Goal: Transaction & Acquisition: Purchase product/service

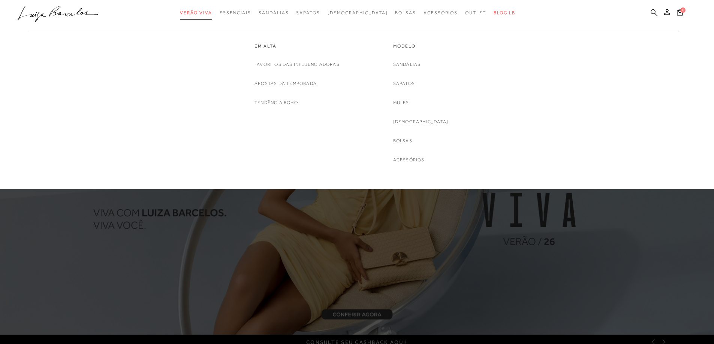
click at [212, 15] on span "Verão Viva" at bounding box center [196, 12] width 32 height 5
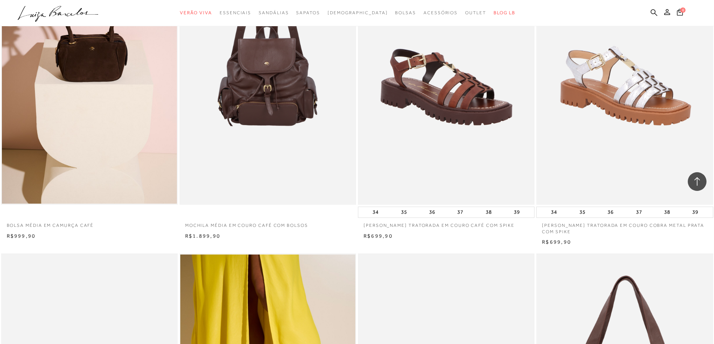
scroll to position [1049, 0]
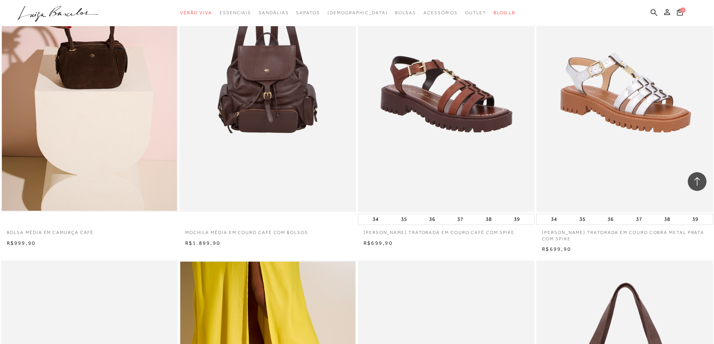
click at [252, 124] on img at bounding box center [268, 79] width 176 height 265
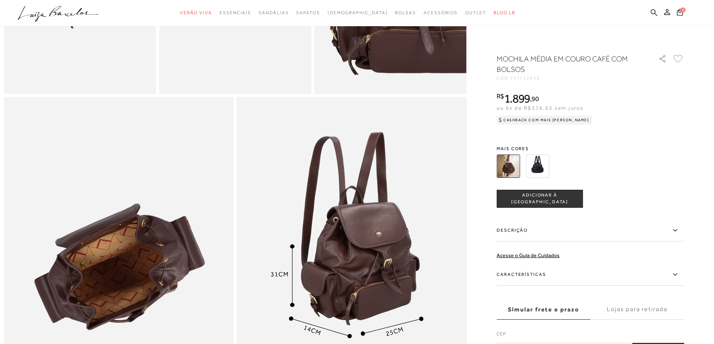
scroll to position [524, 0]
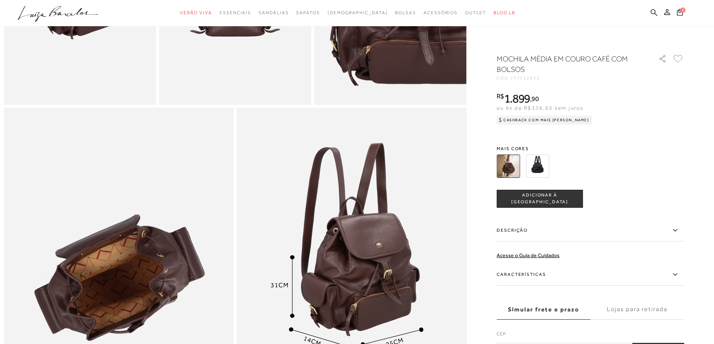
click at [544, 167] on img at bounding box center [537, 166] width 23 height 23
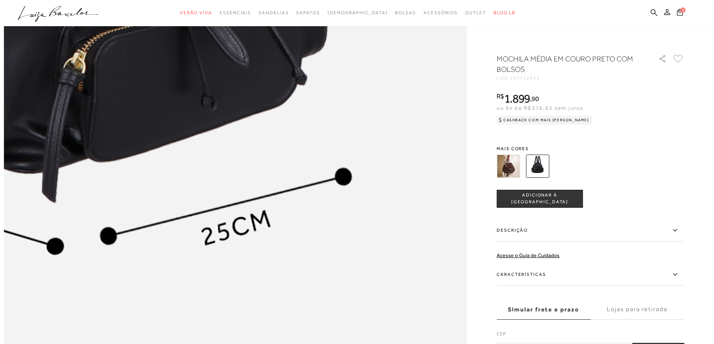
scroll to position [749, 0]
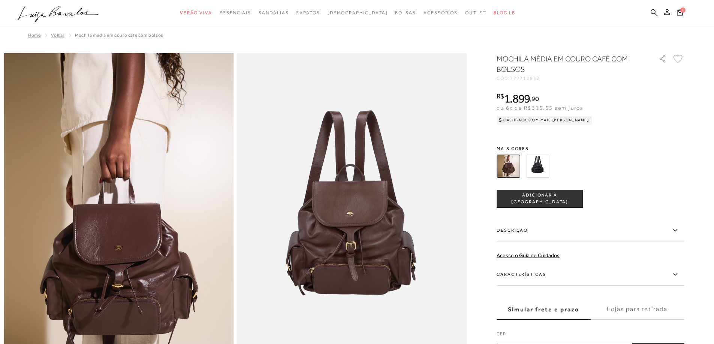
click at [530, 159] on img at bounding box center [537, 166] width 23 height 23
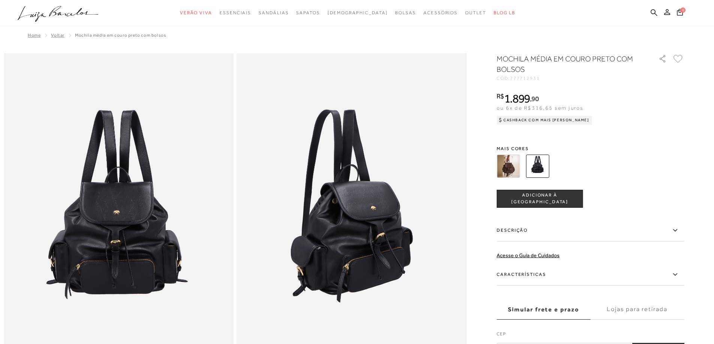
click at [530, 203] on button "ADICIONAR À [GEOGRAPHIC_DATA]" at bounding box center [539, 199] width 86 height 18
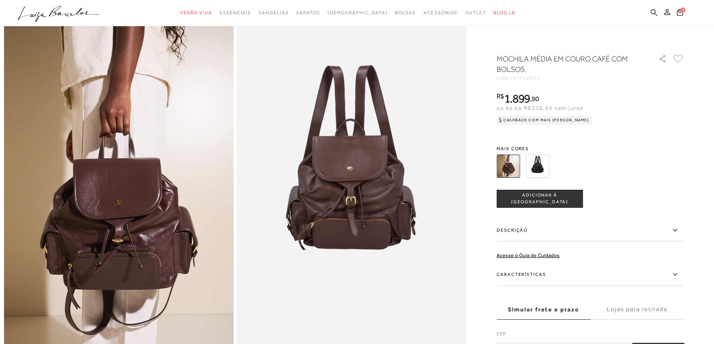
scroll to position [75, 0]
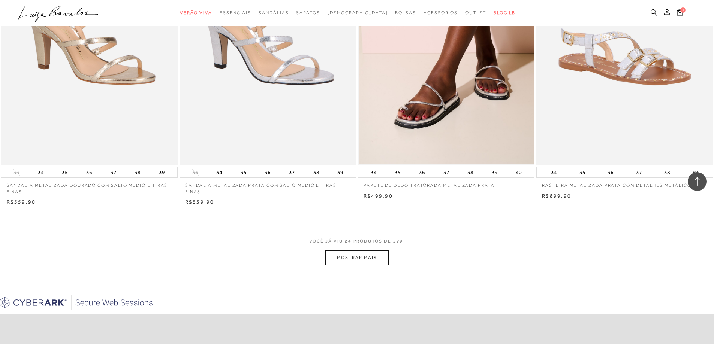
scroll to position [1873, 0]
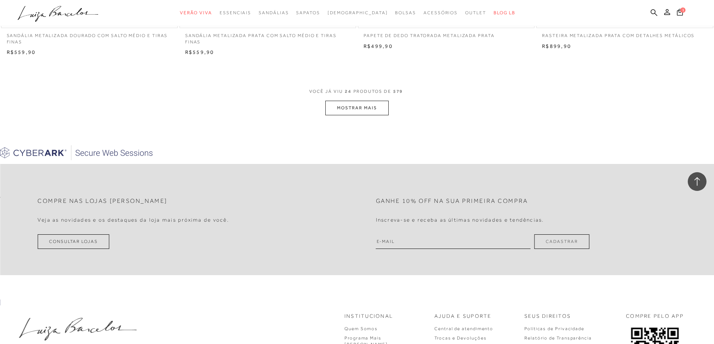
click at [352, 105] on button "MOSTRAR MAIS" at bounding box center [356, 108] width 63 height 15
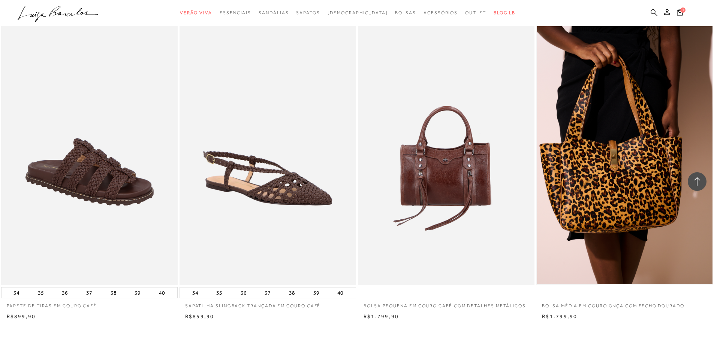
scroll to position [3596, 0]
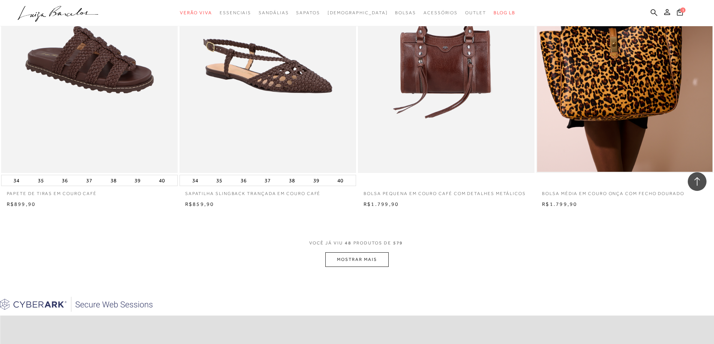
click at [367, 254] on button "MOSTRAR MAIS" at bounding box center [356, 259] width 63 height 15
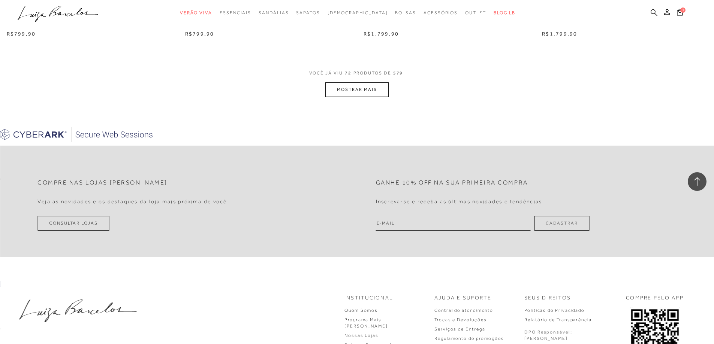
scroll to position [5618, 0]
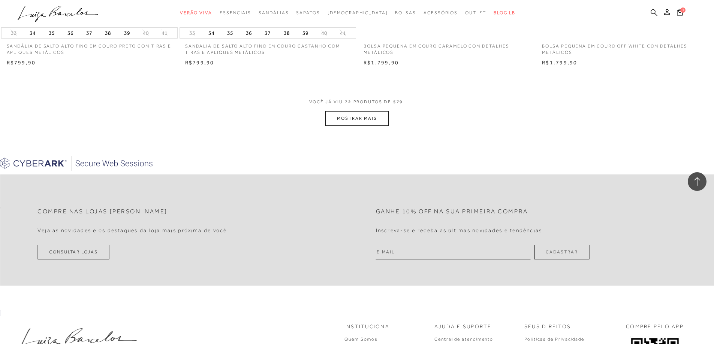
click at [356, 119] on button "MOSTRAR MAIS" at bounding box center [356, 118] width 63 height 15
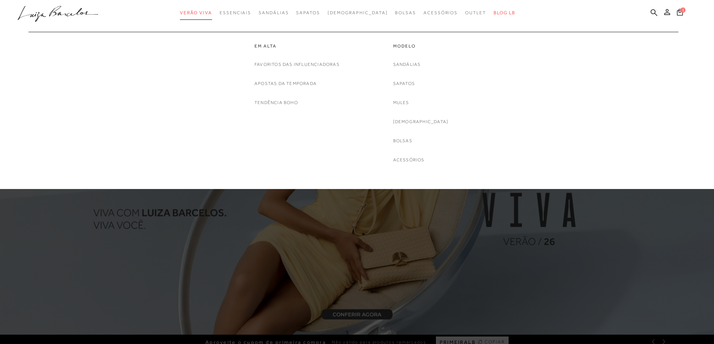
click at [203, 10] on span "Verão Viva" at bounding box center [196, 12] width 32 height 5
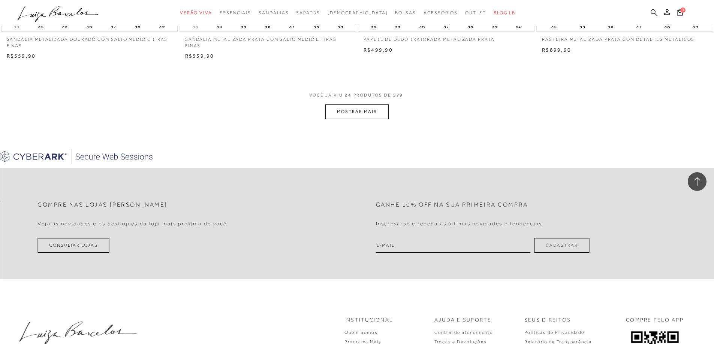
scroll to position [1873, 0]
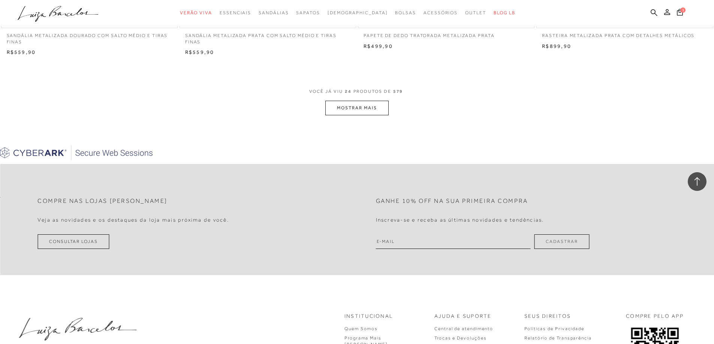
click at [350, 110] on button "MOSTRAR MAIS" at bounding box center [356, 108] width 63 height 15
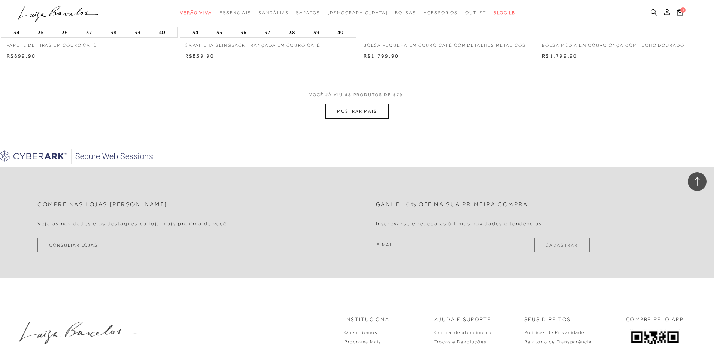
scroll to position [3746, 0]
click at [350, 110] on button "MOSTRAR MAIS" at bounding box center [356, 110] width 63 height 15
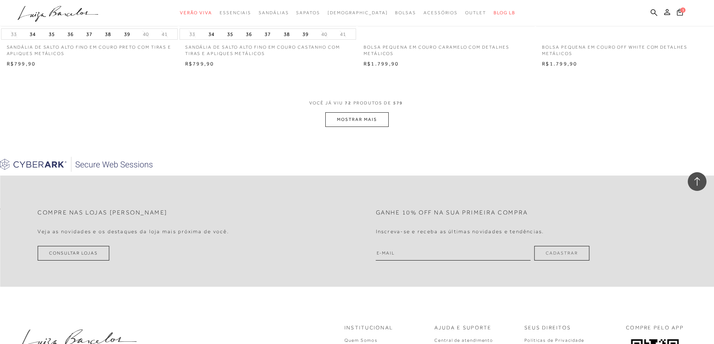
scroll to position [5618, 0]
click at [368, 118] on button "MOSTRAR MAIS" at bounding box center [356, 118] width 63 height 15
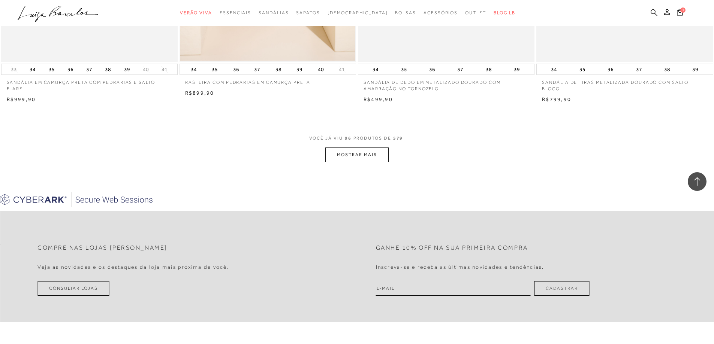
scroll to position [7529, 0]
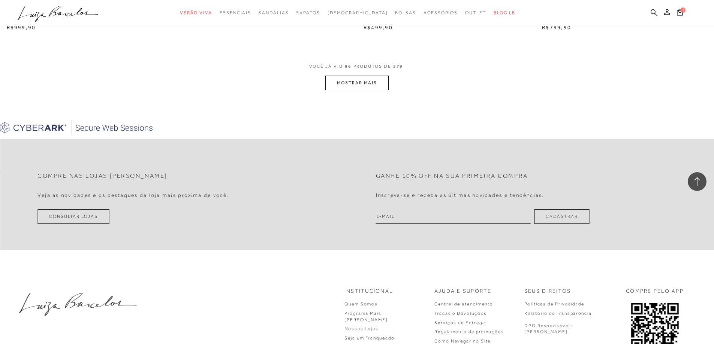
click at [356, 85] on button "MOSTRAR MAIS" at bounding box center [356, 83] width 63 height 15
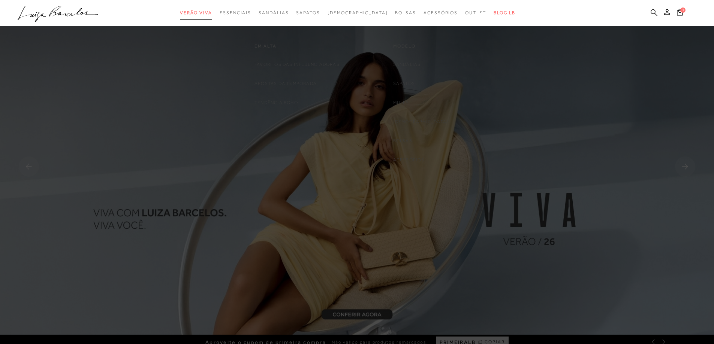
click at [212, 6] on link "Verão Viva" at bounding box center [196, 13] width 32 height 14
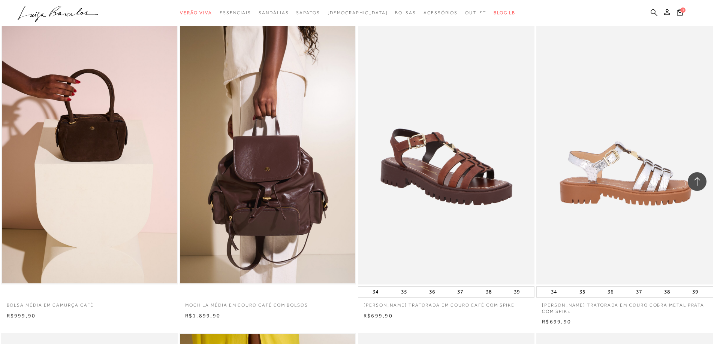
scroll to position [1011, 0]
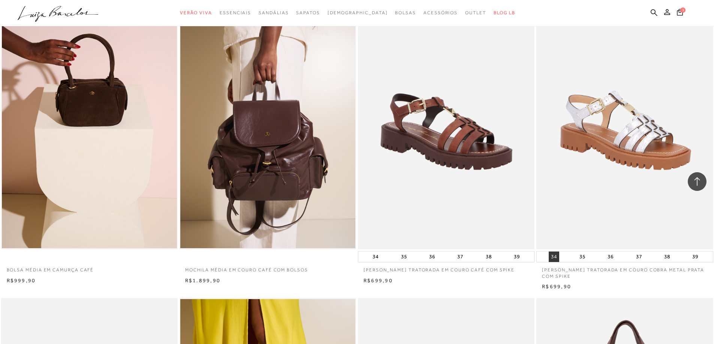
click at [553, 257] on button "34" at bounding box center [553, 257] width 10 height 10
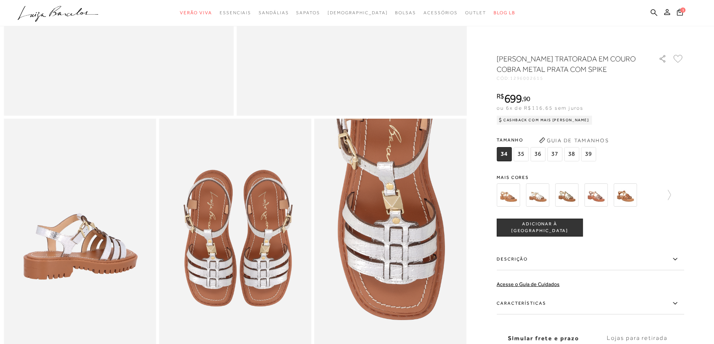
scroll to position [337, 0]
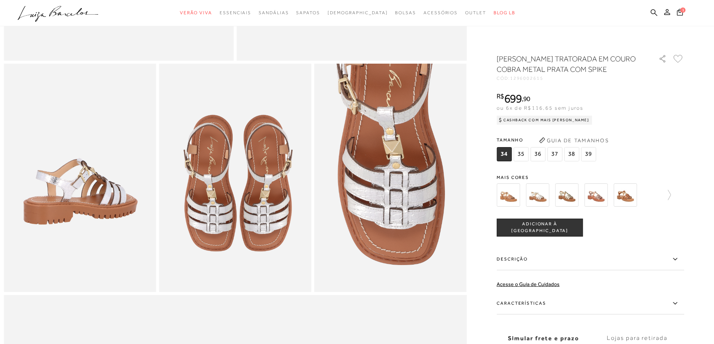
click at [534, 232] on button "ADICIONAR À [GEOGRAPHIC_DATA]" at bounding box center [539, 228] width 86 height 18
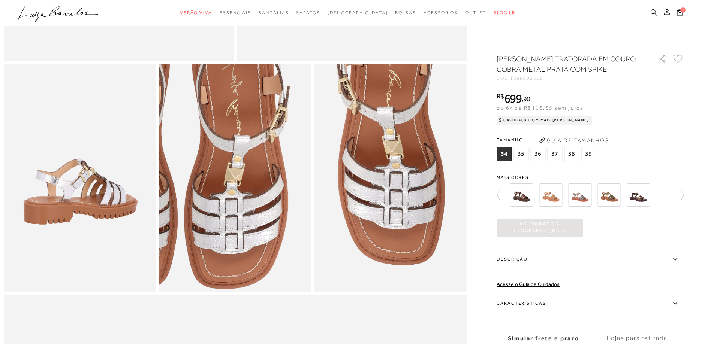
scroll to position [0, 0]
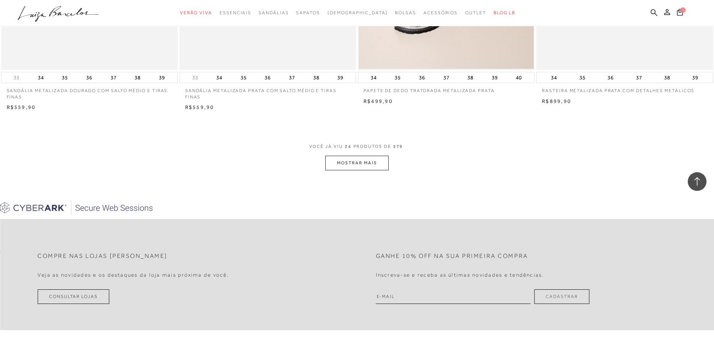
scroll to position [1835, 0]
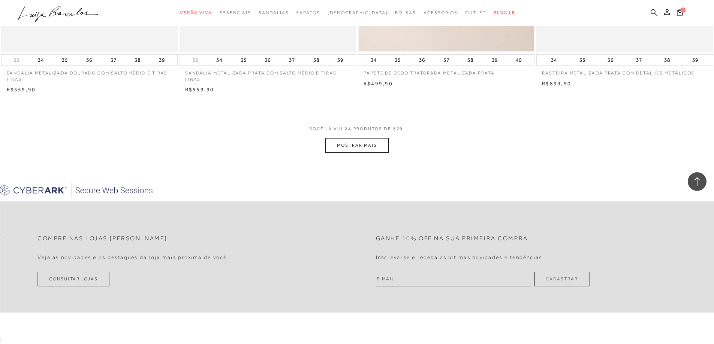
click at [349, 137] on span "VOCÊ JÁ VIU 24 PRODUTOS DE 579" at bounding box center [357, 131] width 96 height 13
click at [349, 141] on button "MOSTRAR MAIS" at bounding box center [356, 145] width 63 height 15
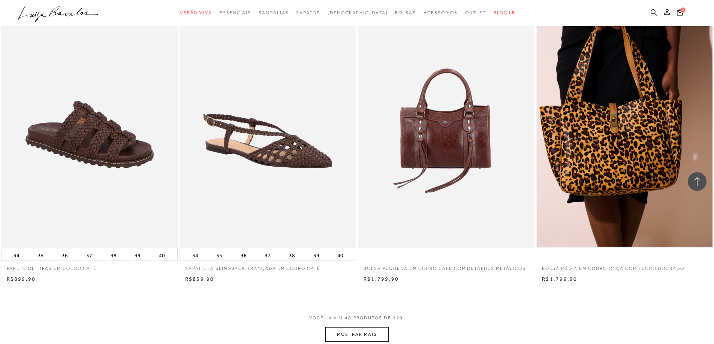
scroll to position [3708, 0]
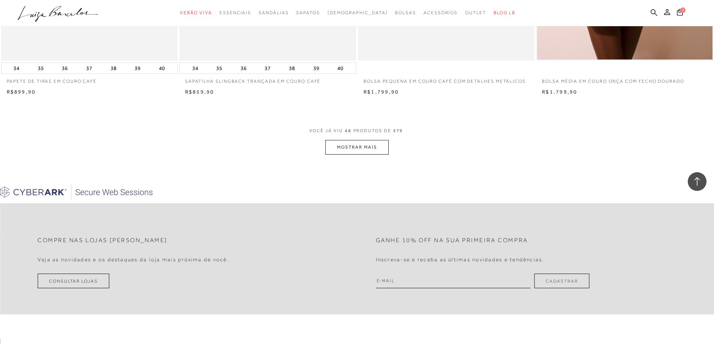
click at [351, 146] on button "MOSTRAR MAIS" at bounding box center [356, 147] width 63 height 15
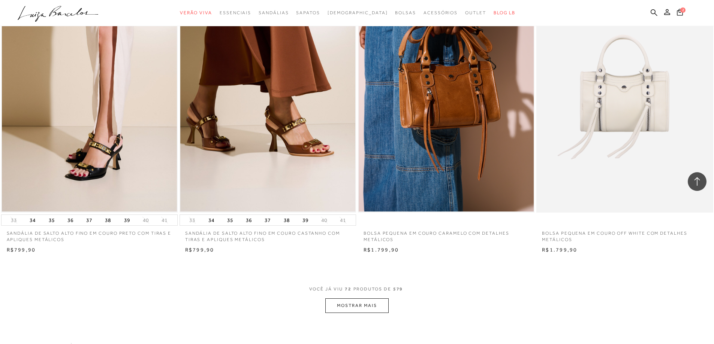
scroll to position [5581, 0]
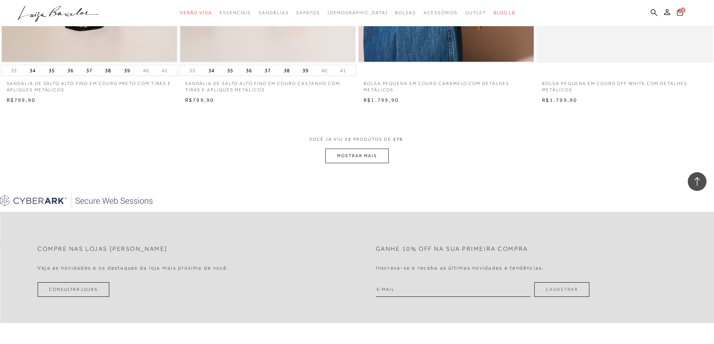
click at [346, 158] on button "MOSTRAR MAIS" at bounding box center [356, 156] width 63 height 15
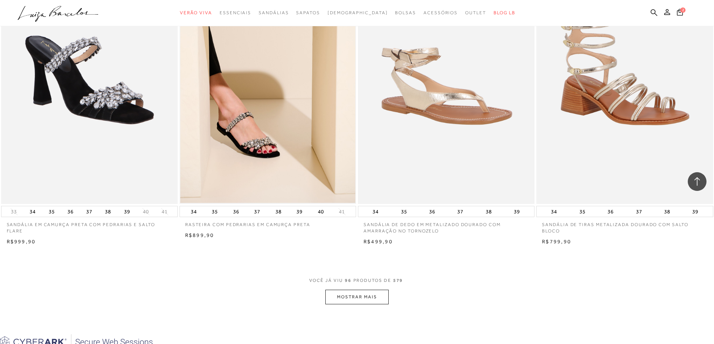
scroll to position [7416, 0]
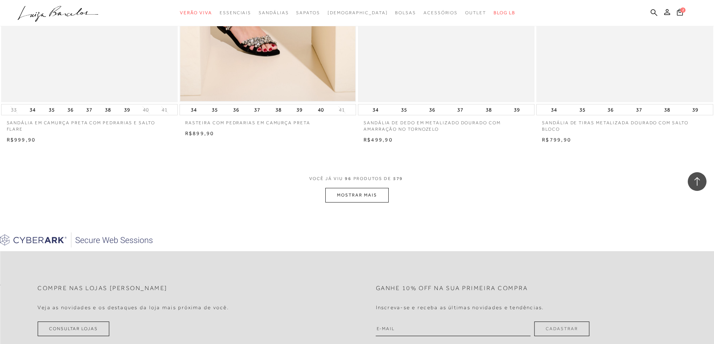
click at [372, 193] on button "MOSTRAR MAIS" at bounding box center [356, 195] width 63 height 15
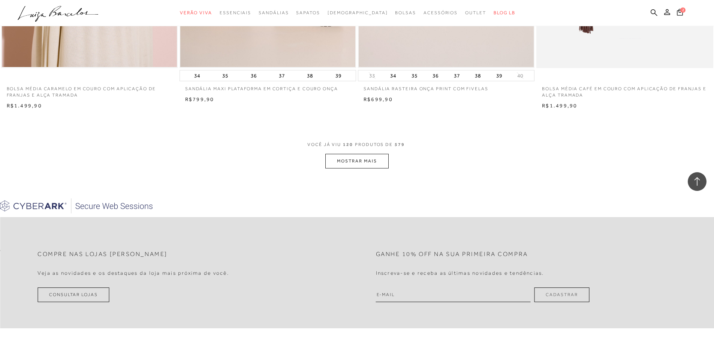
scroll to position [9327, 0]
click at [377, 167] on button "MOSTRAR MAIS" at bounding box center [356, 160] width 63 height 15
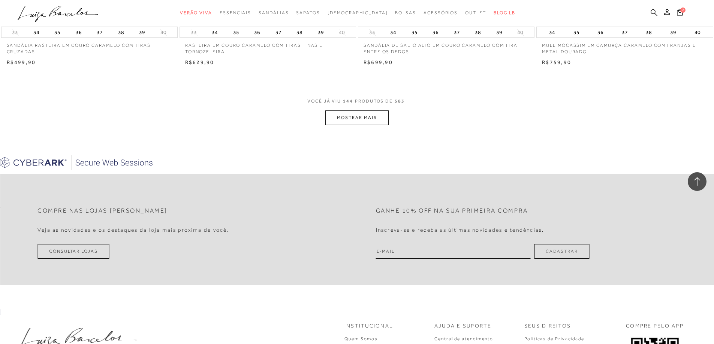
scroll to position [11274, 0]
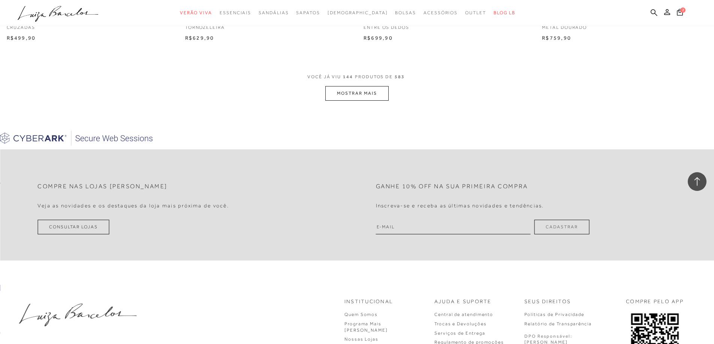
click at [342, 96] on button "MOSTRAR MAIS" at bounding box center [356, 93] width 63 height 15
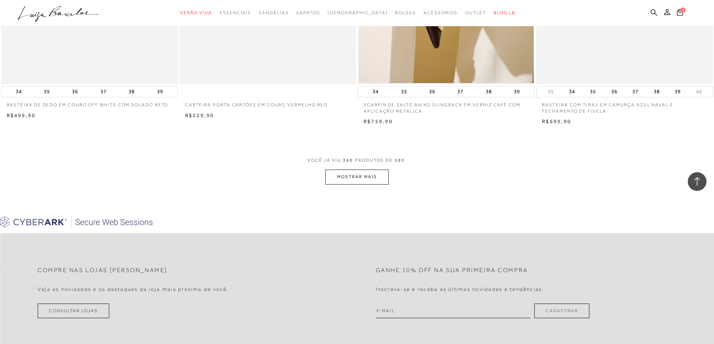
scroll to position [28130, 0]
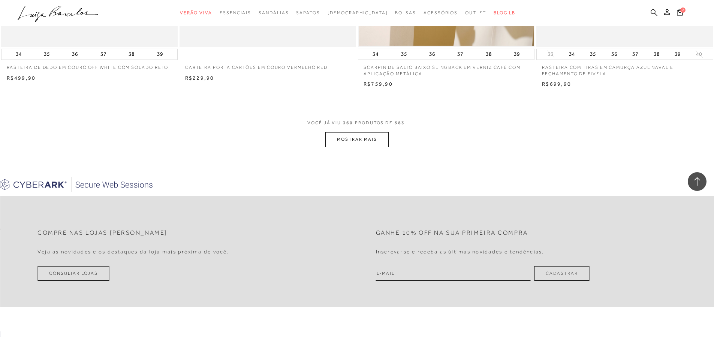
click at [351, 134] on button "MOSTRAR MAIS" at bounding box center [356, 139] width 63 height 15
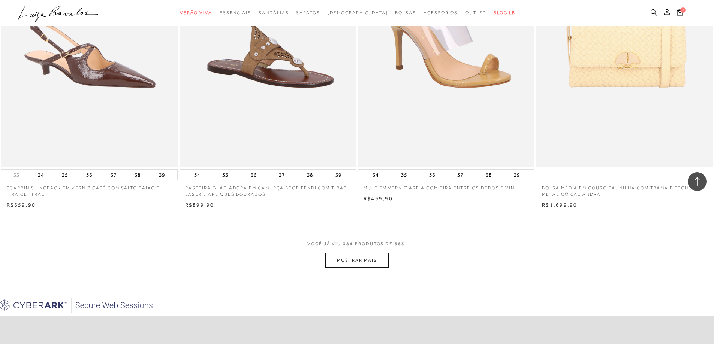
scroll to position [30040, 0]
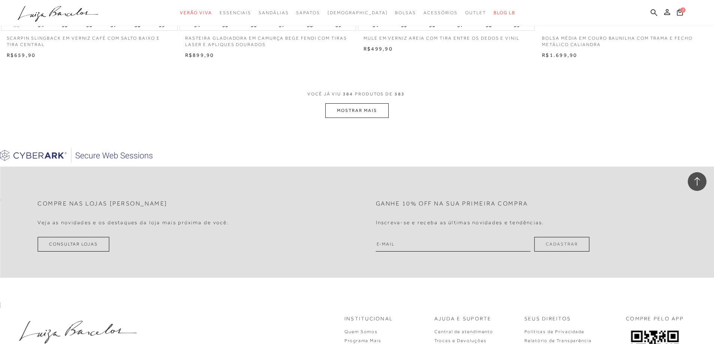
click at [359, 109] on button "MOSTRAR MAIS" at bounding box center [356, 110] width 63 height 15
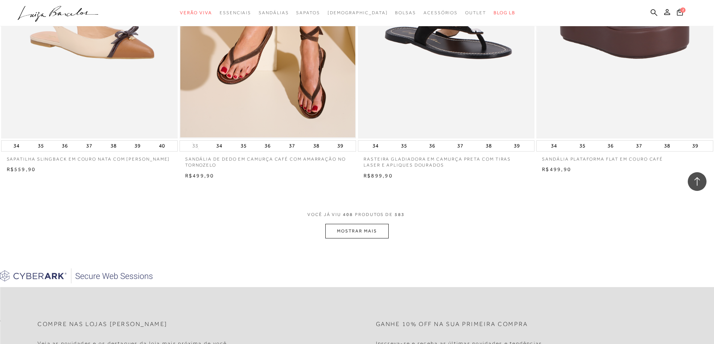
scroll to position [31950, 0]
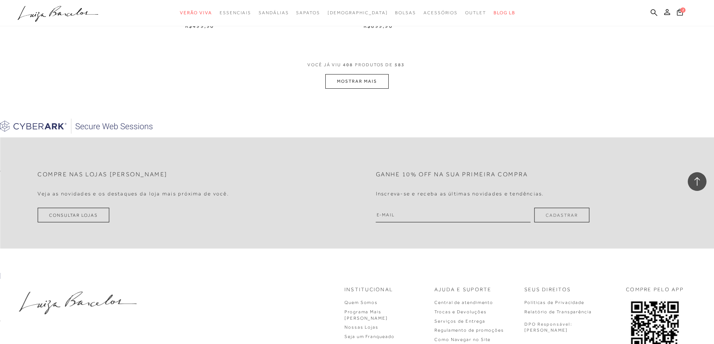
click at [367, 81] on button "MOSTRAR MAIS" at bounding box center [356, 81] width 63 height 15
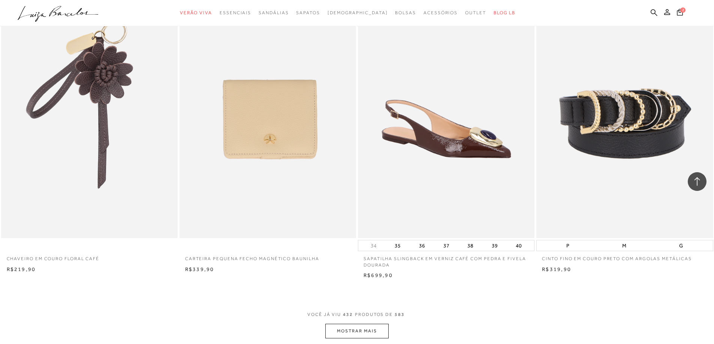
scroll to position [33769, 0]
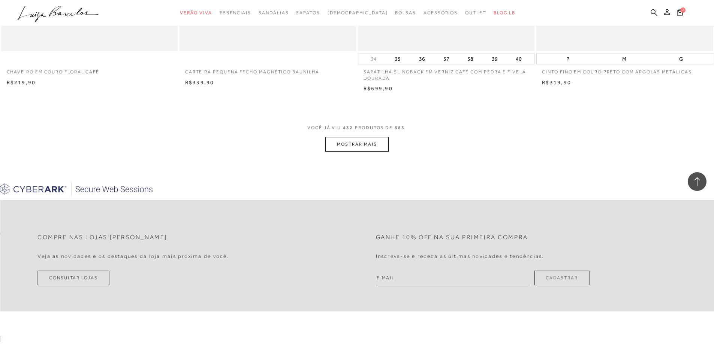
click at [352, 143] on button "MOSTRAR MAIS" at bounding box center [356, 144] width 63 height 15
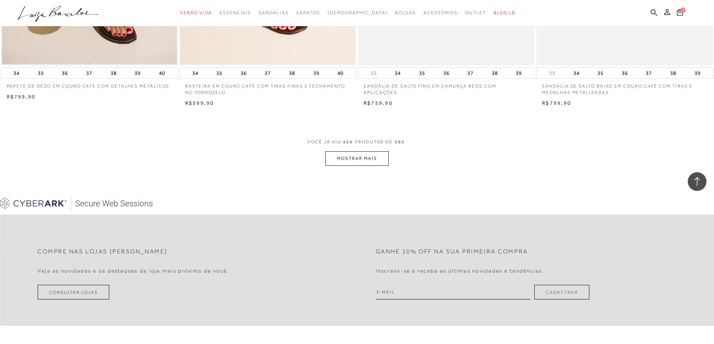
scroll to position [35642, 0]
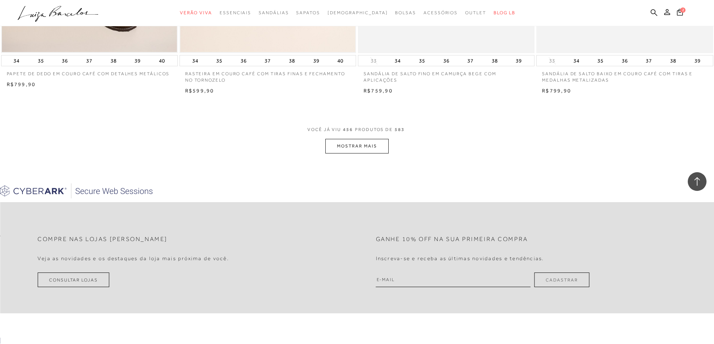
click at [352, 143] on button "MOSTRAR MAIS" at bounding box center [356, 146] width 63 height 15
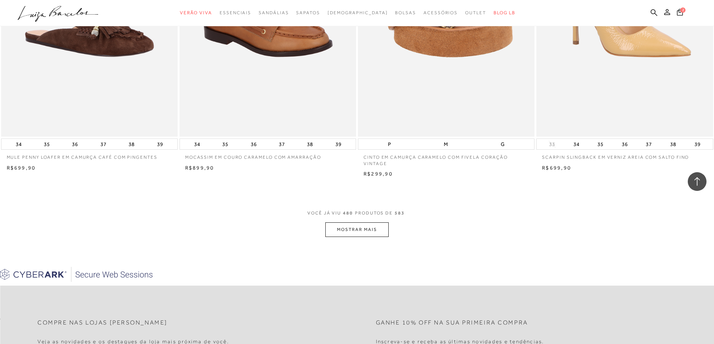
scroll to position [37552, 0]
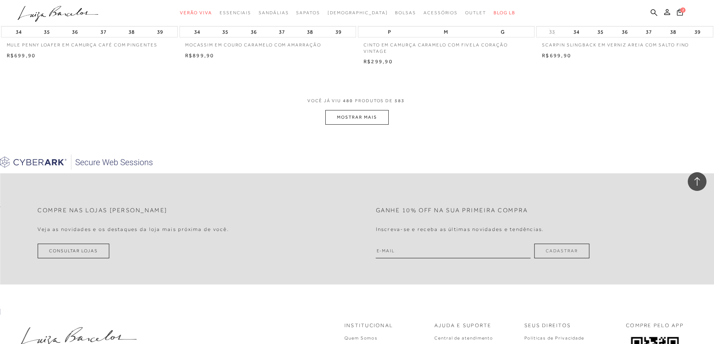
click at [371, 112] on button "MOSTRAR MAIS" at bounding box center [356, 117] width 63 height 15
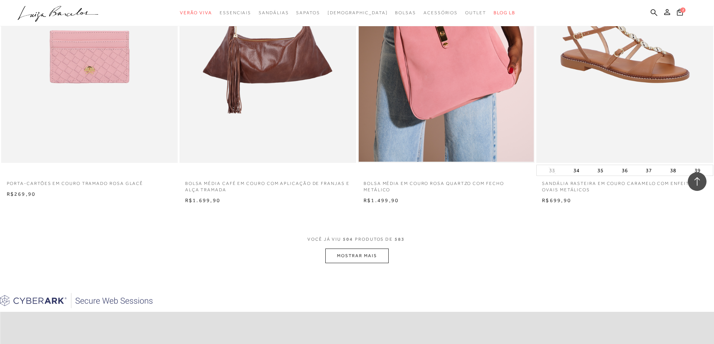
scroll to position [39387, 0]
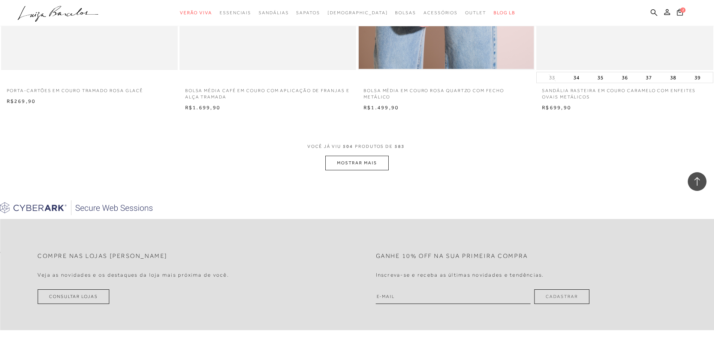
click at [360, 162] on button "MOSTRAR MAIS" at bounding box center [356, 163] width 63 height 15
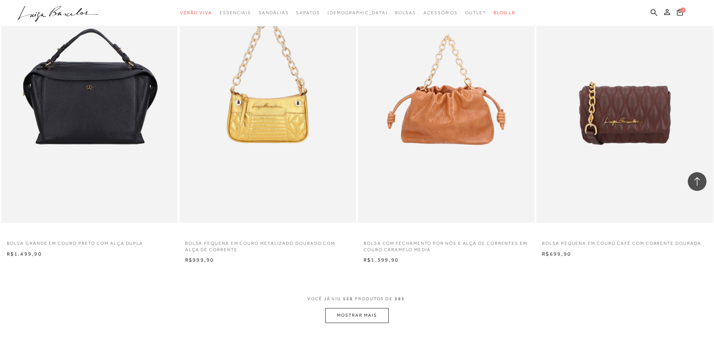
scroll to position [41260, 0]
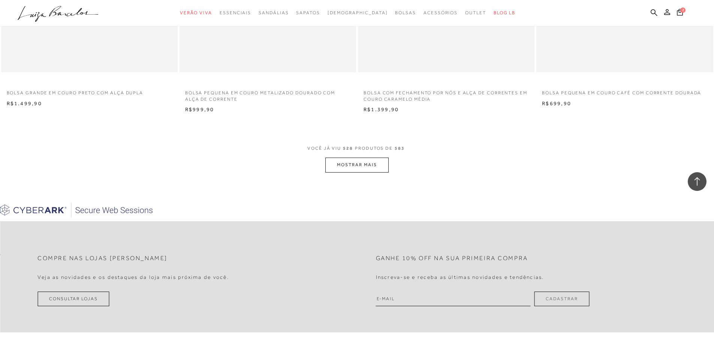
click at [361, 161] on button "MOSTRAR MAIS" at bounding box center [356, 165] width 63 height 15
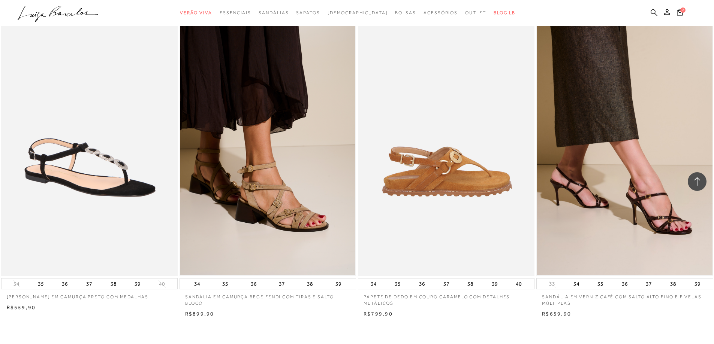
click at [362, 97] on img at bounding box center [446, 144] width 176 height 265
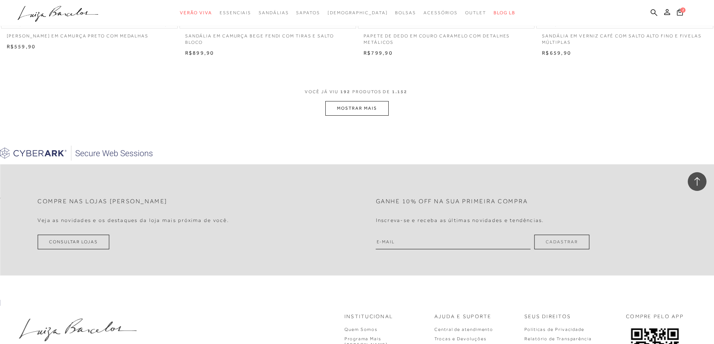
scroll to position [14846, 0]
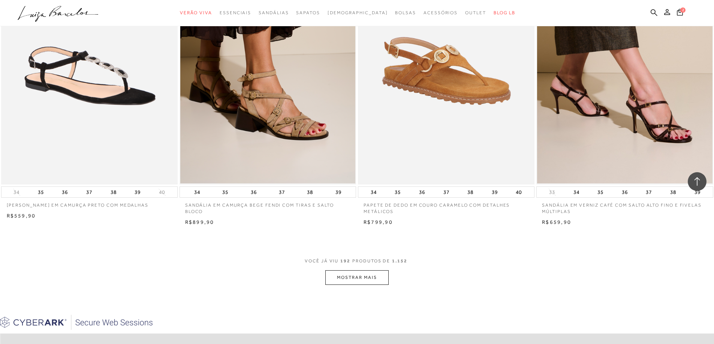
click at [344, 275] on button "MOSTRAR MAIS" at bounding box center [356, 277] width 63 height 15
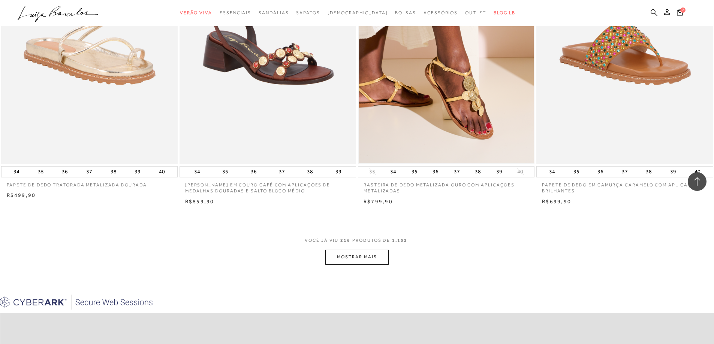
scroll to position [16757, 0]
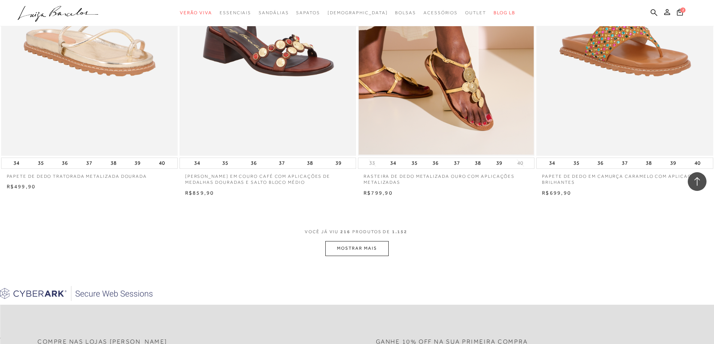
click at [351, 241] on button "MOSTRAR MAIS" at bounding box center [356, 248] width 63 height 15
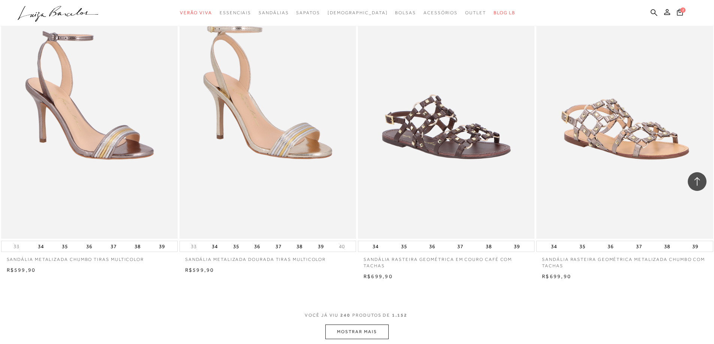
scroll to position [18742, 0]
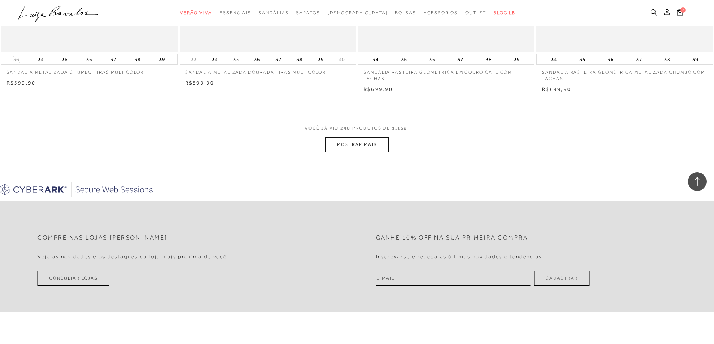
click at [346, 141] on button "MOSTRAR MAIS" at bounding box center [356, 144] width 63 height 15
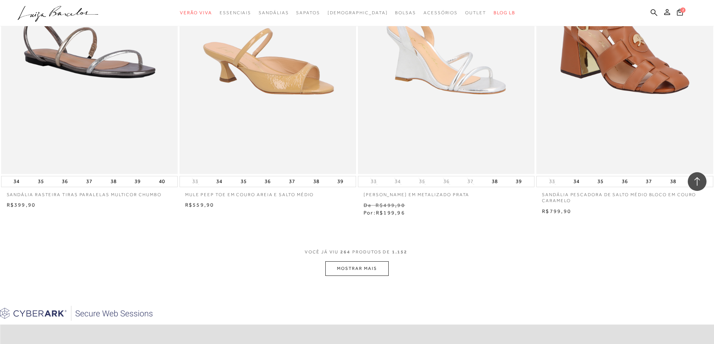
scroll to position [20577, 0]
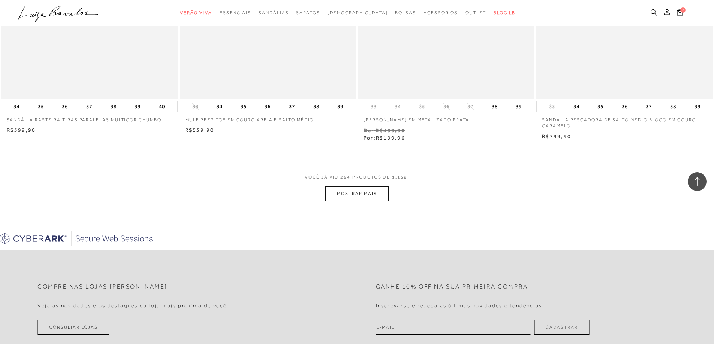
click at [336, 187] on button "MOSTRAR MAIS" at bounding box center [356, 194] width 63 height 15
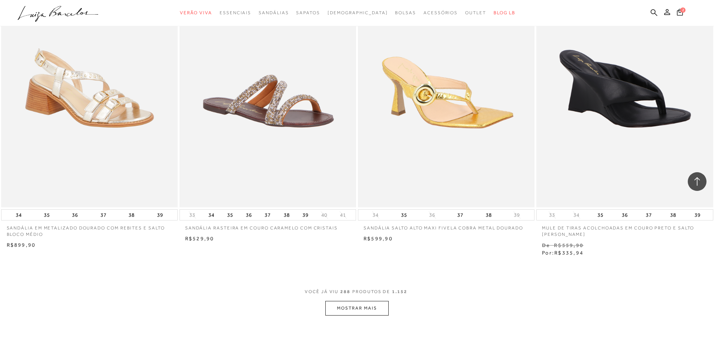
scroll to position [22562, 0]
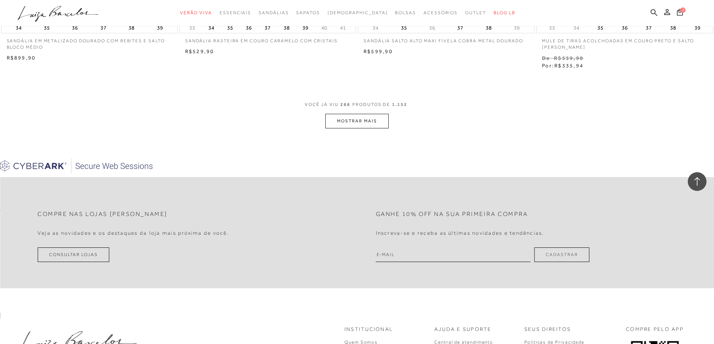
click at [350, 118] on button "MOSTRAR MAIS" at bounding box center [356, 121] width 63 height 15
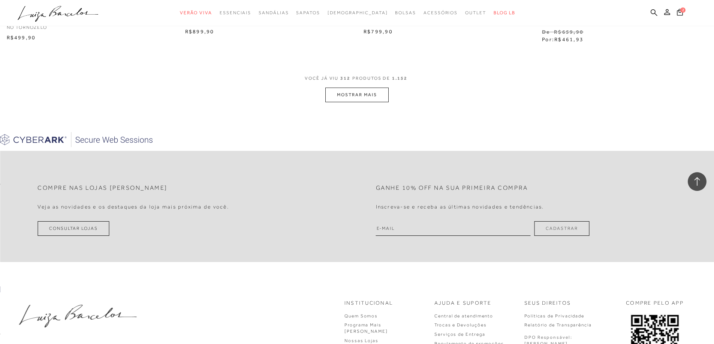
scroll to position [24435, 0]
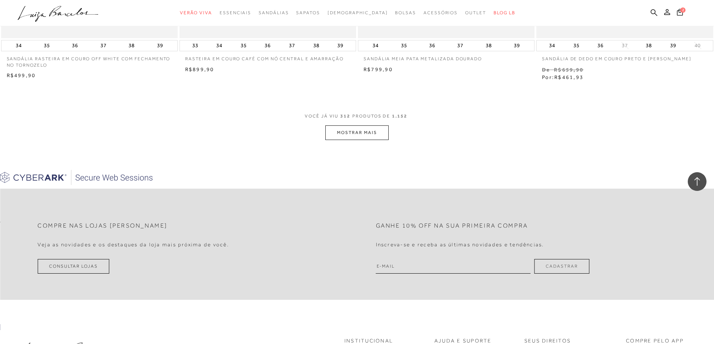
click at [352, 136] on button "MOSTRAR MAIS" at bounding box center [356, 132] width 63 height 15
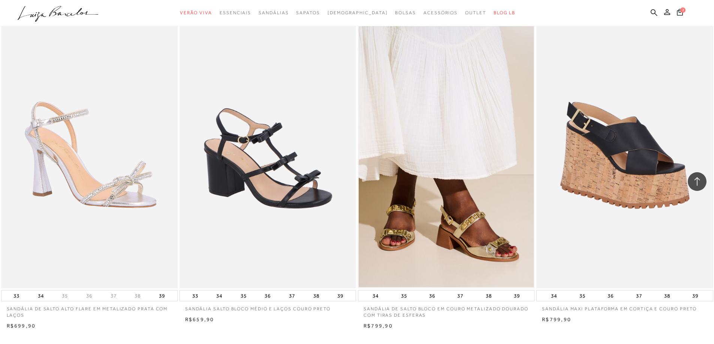
scroll to position [26233, 0]
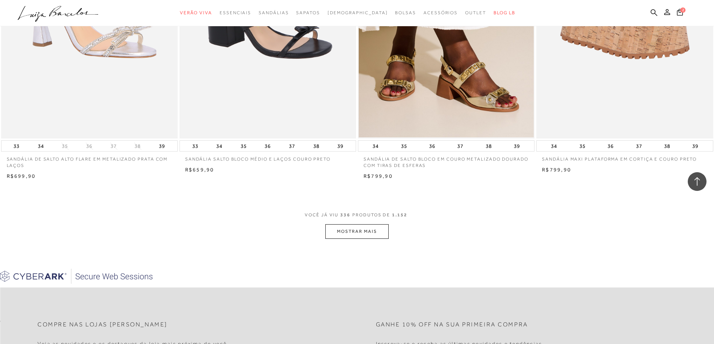
click at [343, 225] on button "MOSTRAR MAIS" at bounding box center [356, 231] width 63 height 15
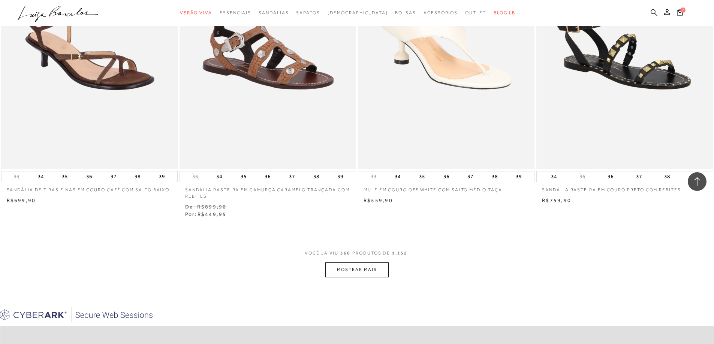
scroll to position [28143, 0]
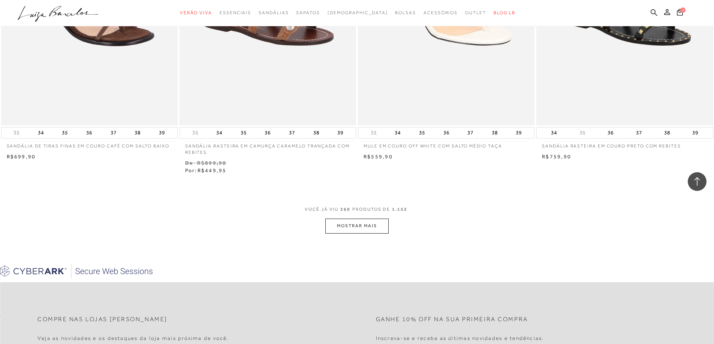
click at [350, 222] on button "MOSTRAR MAIS" at bounding box center [356, 226] width 63 height 15
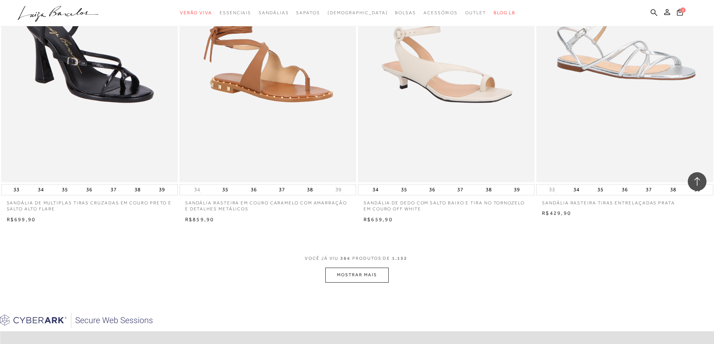
scroll to position [30129, 0]
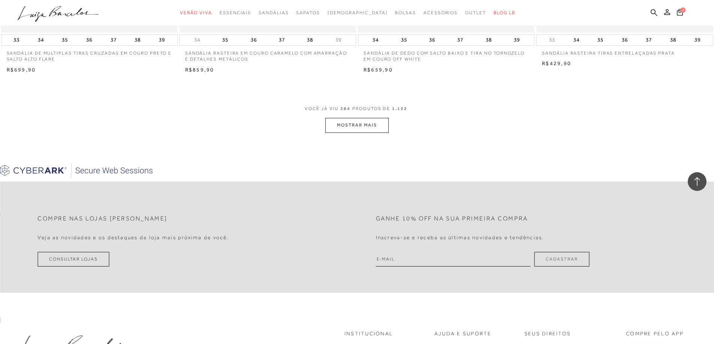
click at [345, 121] on button "MOSTRAR MAIS" at bounding box center [356, 125] width 63 height 15
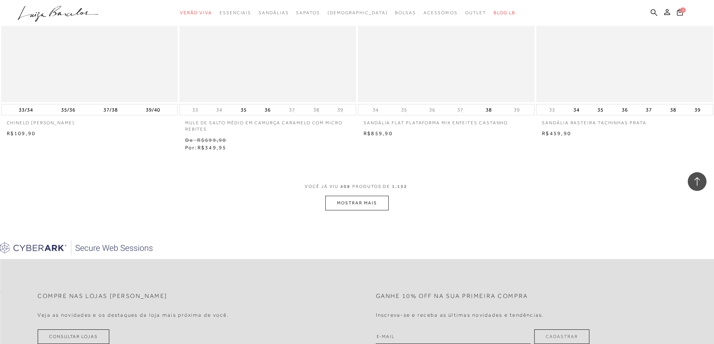
scroll to position [31964, 0]
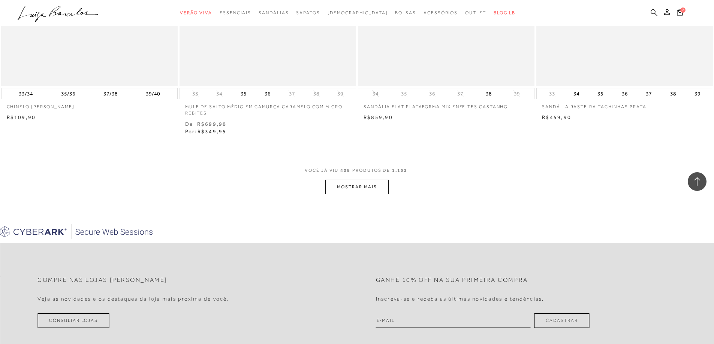
click at [342, 184] on button "MOSTRAR MAIS" at bounding box center [356, 187] width 63 height 15
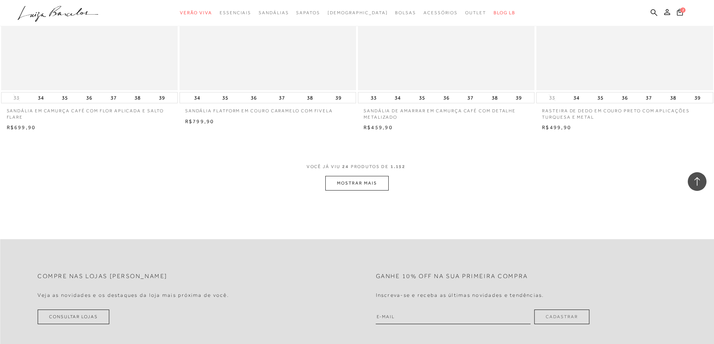
scroll to position [1798, 0]
click at [373, 176] on button "MOSTRAR MAIS" at bounding box center [356, 183] width 63 height 15
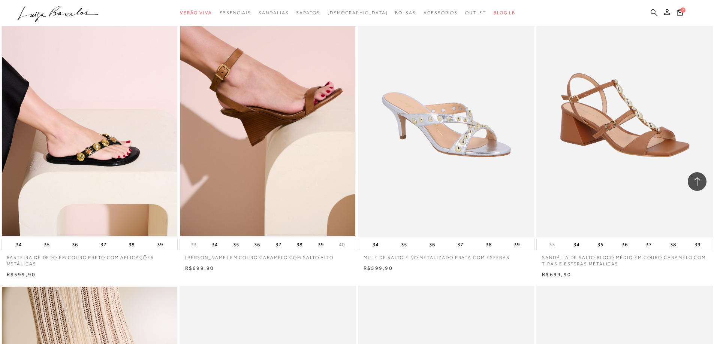
scroll to position [2734, 0]
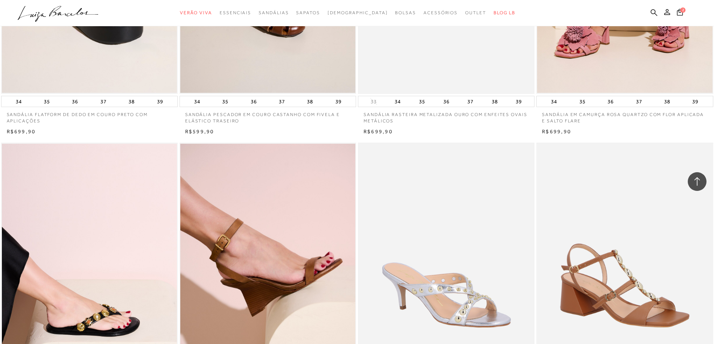
click at [697, 181] on icon at bounding box center [697, 182] width 10 height 10
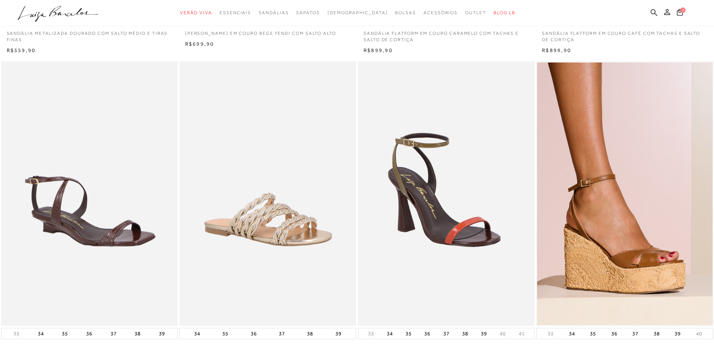
scroll to position [0, 0]
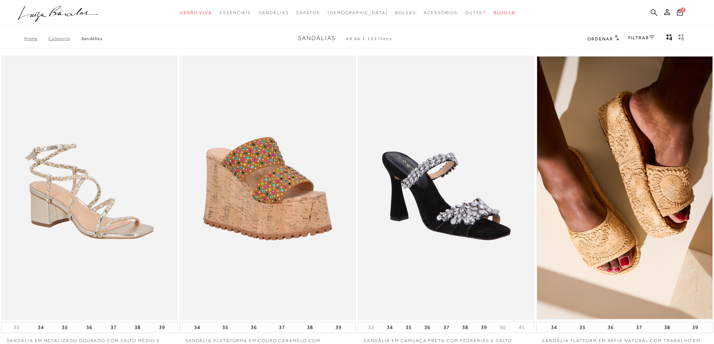
click at [642, 38] on link "FILTRAR" at bounding box center [641, 37] width 26 height 5
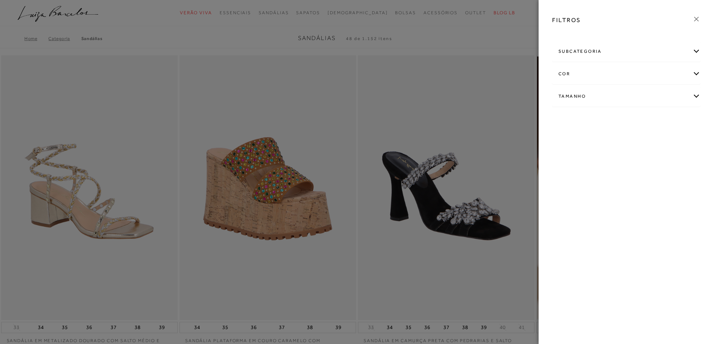
click at [636, 82] on div "cor" at bounding box center [626, 74] width 148 height 20
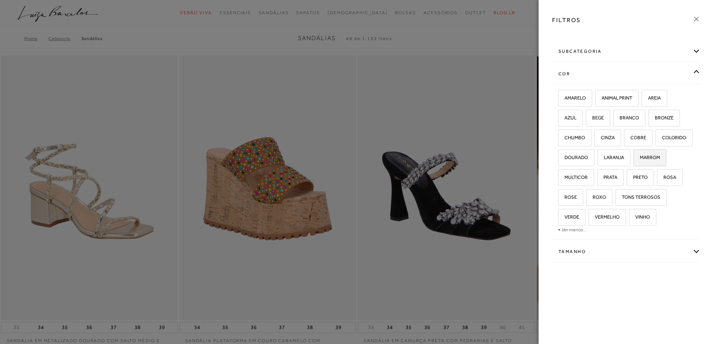
click at [644, 153] on label "MARROM" at bounding box center [649, 158] width 32 height 16
click at [639, 155] on input "MARROM" at bounding box center [635, 158] width 7 height 7
checkbox input "true"
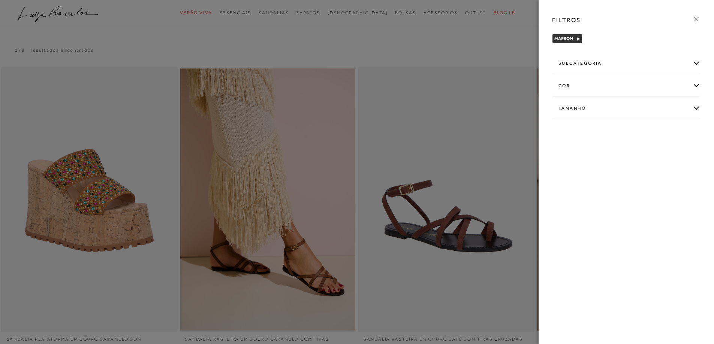
click at [694, 87] on div "cor" at bounding box center [626, 86] width 148 height 20
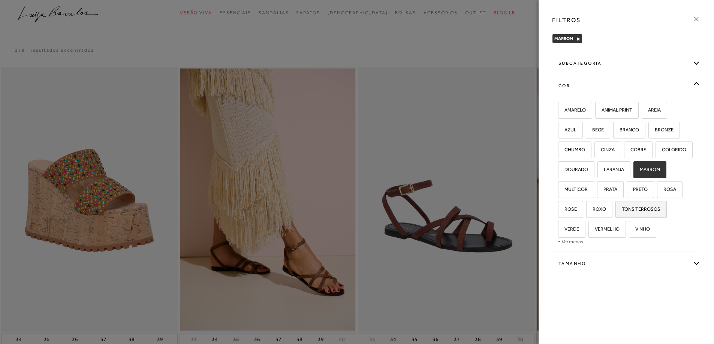
click at [639, 205] on label "TONS TERROSOS" at bounding box center [640, 210] width 51 height 16
click at [621, 207] on input "TONS TERROSOS" at bounding box center [617, 210] width 7 height 7
checkbox input "true"
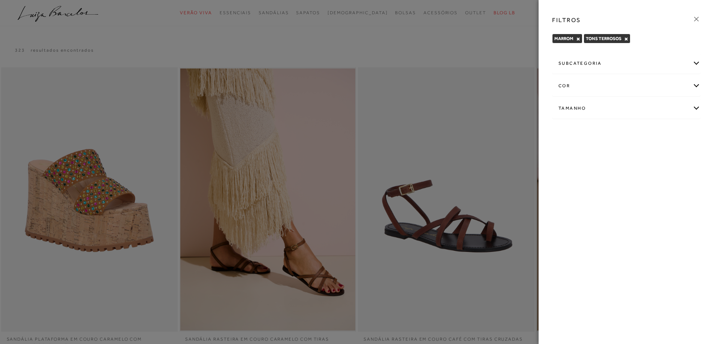
click at [697, 16] on icon at bounding box center [696, 19] width 8 height 8
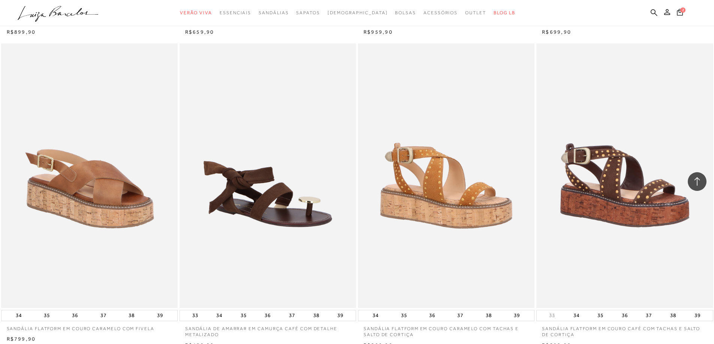
scroll to position [749, 0]
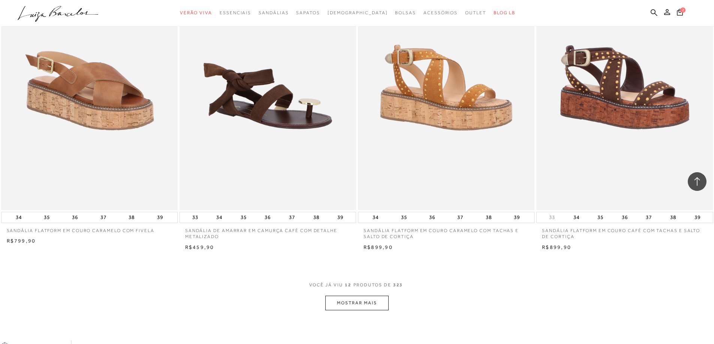
click at [357, 297] on button "MOSTRAR MAIS" at bounding box center [356, 303] width 63 height 15
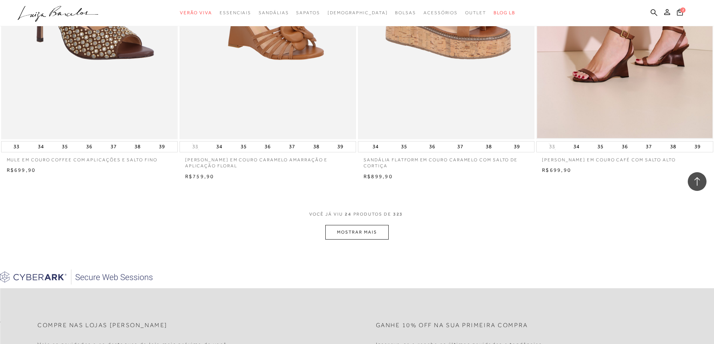
scroll to position [1798, 0]
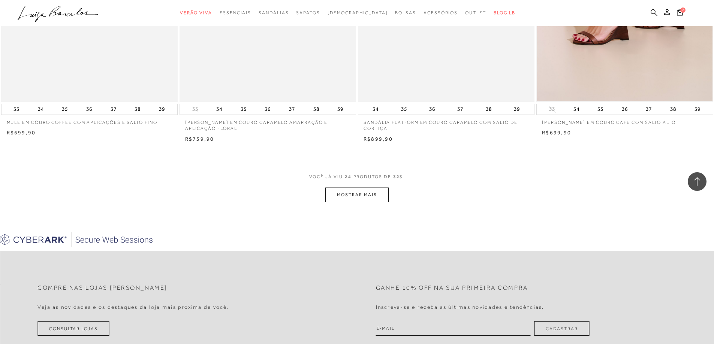
click at [347, 194] on button "MOSTRAR MAIS" at bounding box center [356, 195] width 63 height 15
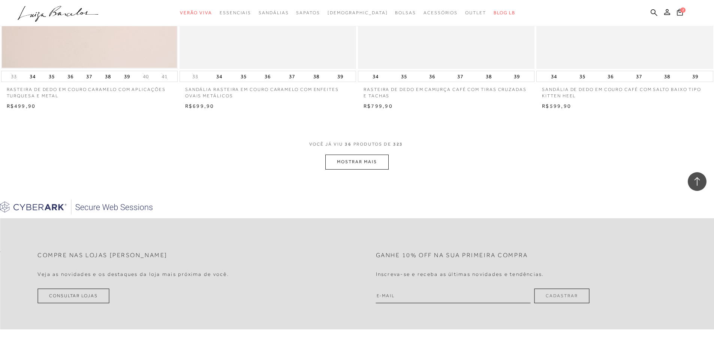
scroll to position [2772, 0]
click at [343, 158] on button "MOSTRAR MAIS" at bounding box center [356, 161] width 63 height 15
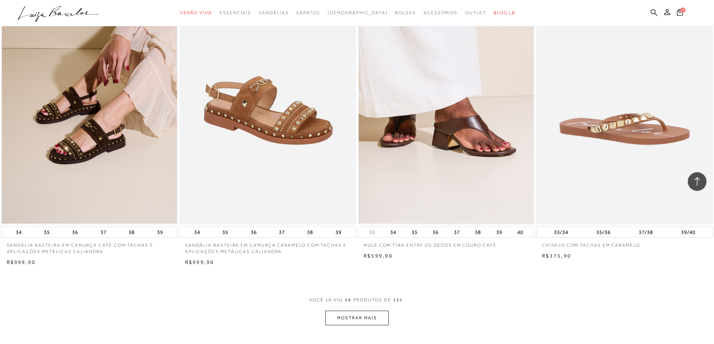
scroll to position [3596, 0]
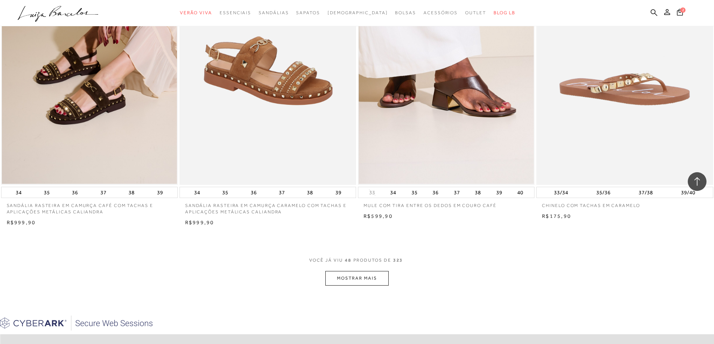
click at [356, 272] on button "MOSTRAR MAIS" at bounding box center [356, 278] width 63 height 15
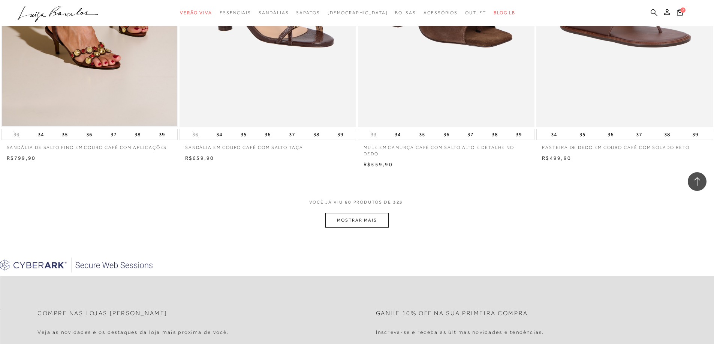
scroll to position [4607, 0]
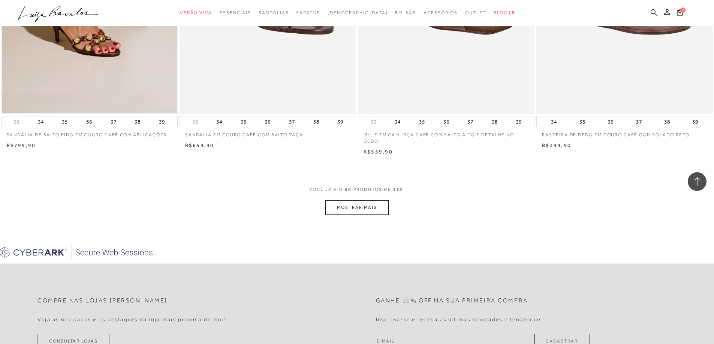
click at [339, 213] on button "MOSTRAR MAIS" at bounding box center [356, 207] width 63 height 15
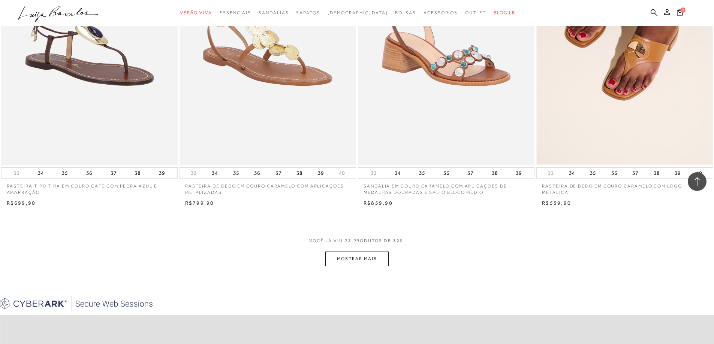
scroll to position [5506, 0]
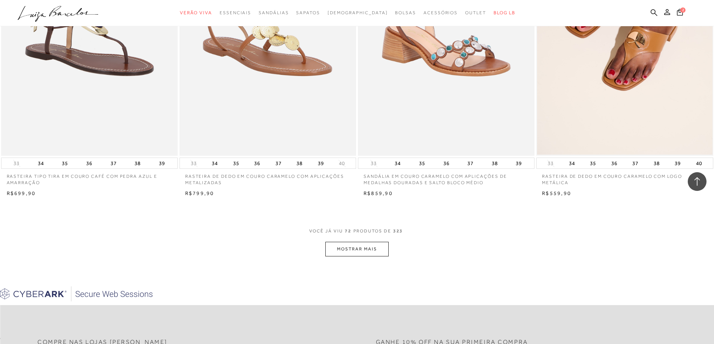
click at [344, 247] on button "MOSTRAR MAIS" at bounding box center [356, 249] width 63 height 15
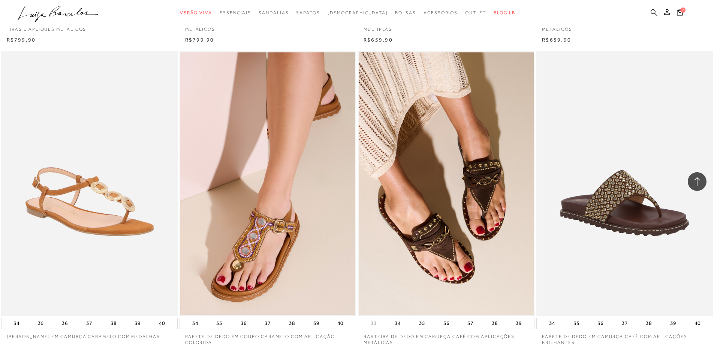
scroll to position [6405, 0]
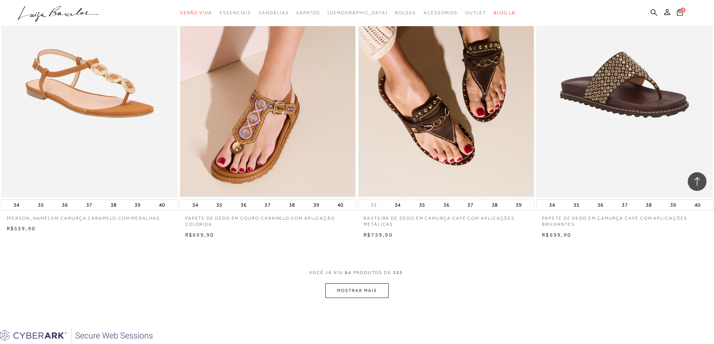
click at [344, 292] on button "MOSTRAR MAIS" at bounding box center [356, 291] width 63 height 15
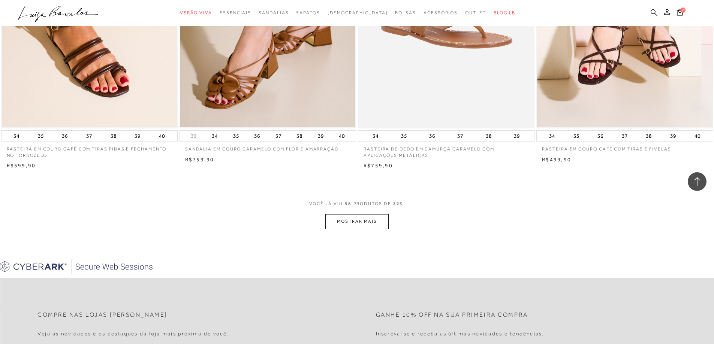
scroll to position [7416, 0]
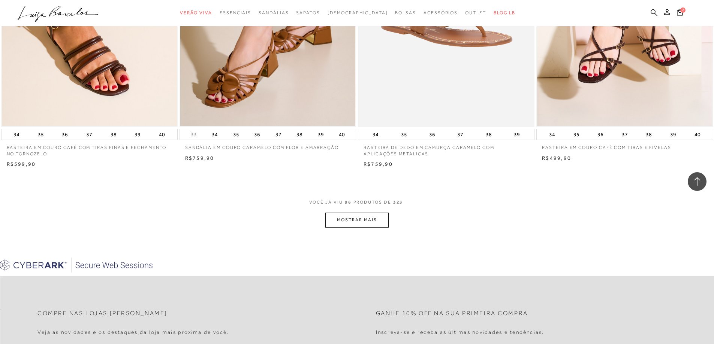
click at [335, 215] on button "MOSTRAR MAIS" at bounding box center [356, 220] width 63 height 15
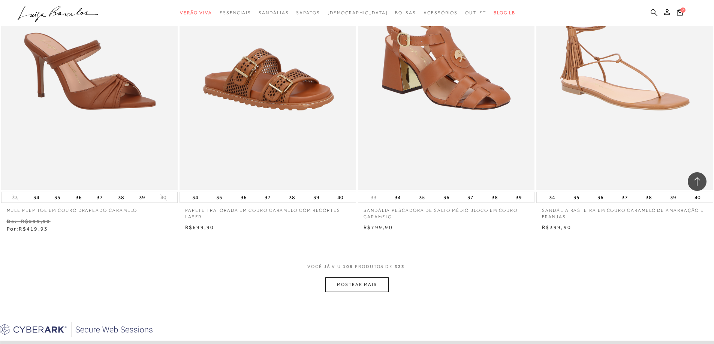
scroll to position [8336, 0]
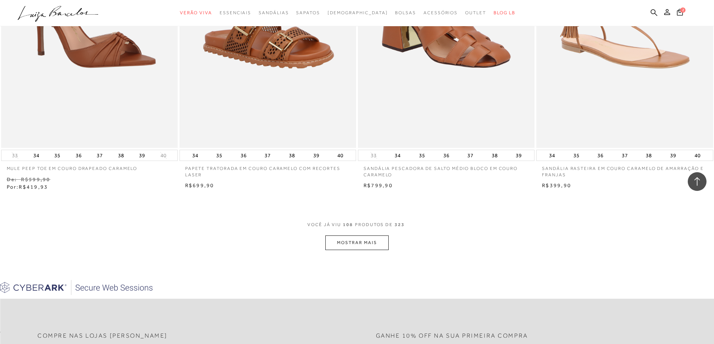
click at [330, 244] on button "MOSTRAR MAIS" at bounding box center [356, 243] width 63 height 15
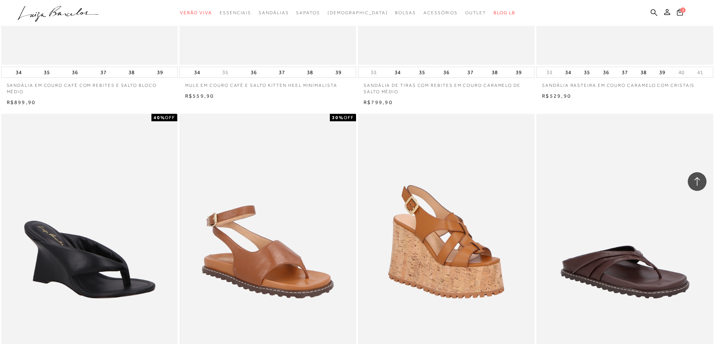
scroll to position [9235, 0]
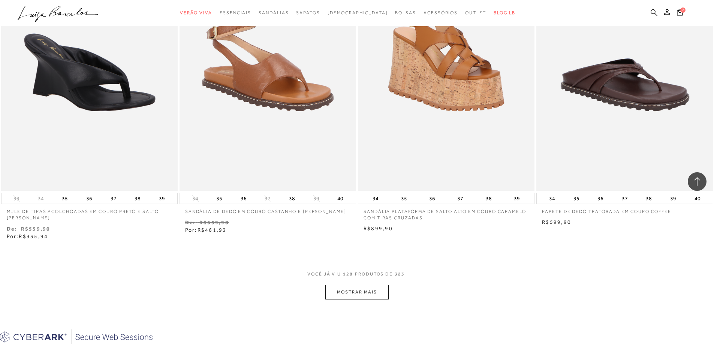
click at [338, 293] on button "MOSTRAR MAIS" at bounding box center [356, 292] width 63 height 15
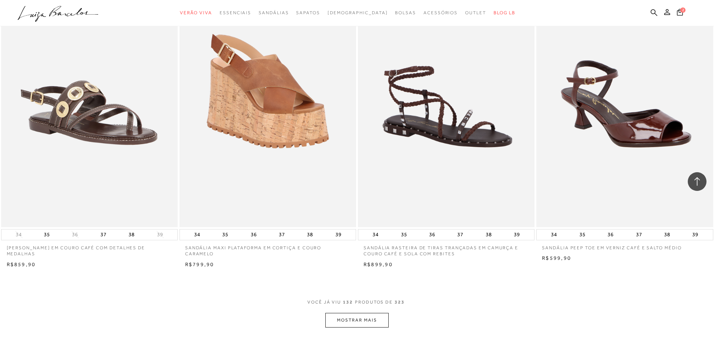
scroll to position [10246, 0]
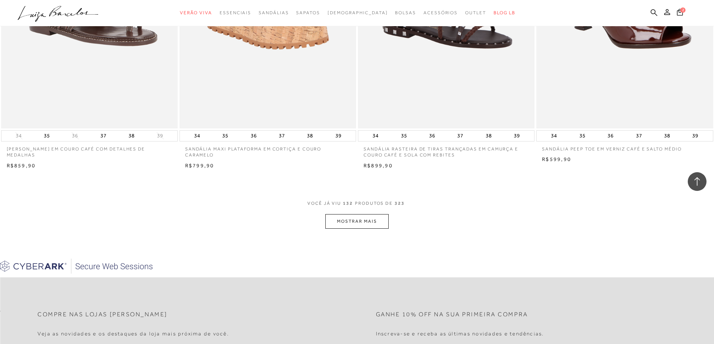
click at [334, 222] on button "MOSTRAR MAIS" at bounding box center [356, 221] width 63 height 15
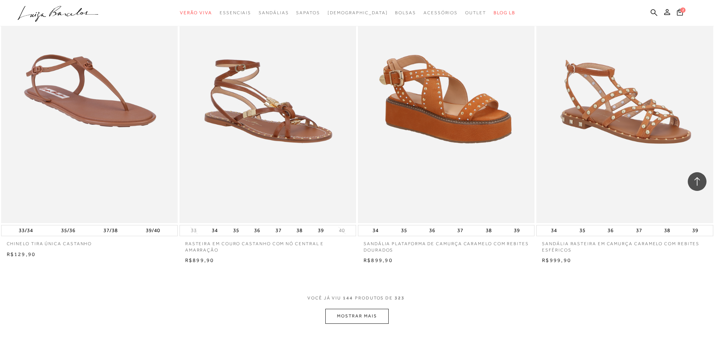
scroll to position [11220, 0]
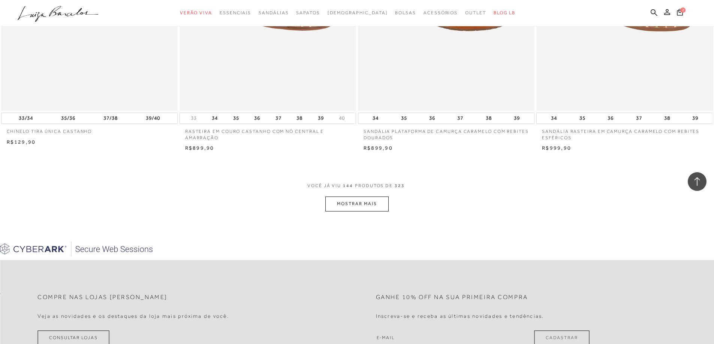
click at [343, 197] on button "MOSTRAR MAIS" at bounding box center [356, 204] width 63 height 15
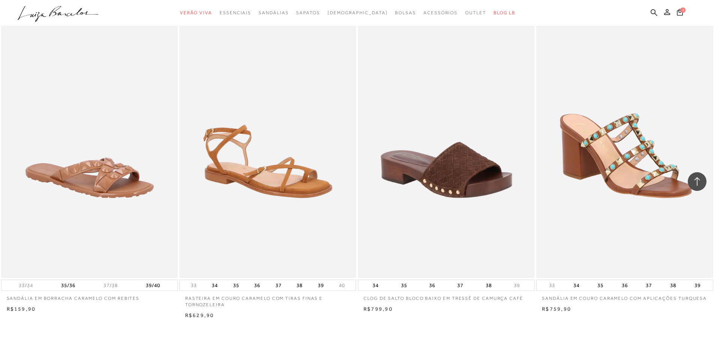
scroll to position [12157, 0]
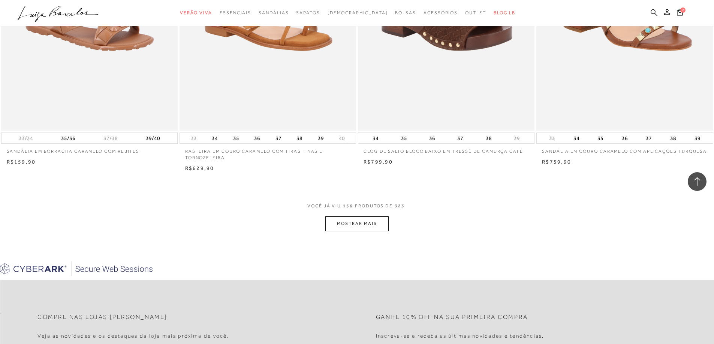
click at [342, 224] on button "MOSTRAR MAIS" at bounding box center [356, 223] width 63 height 15
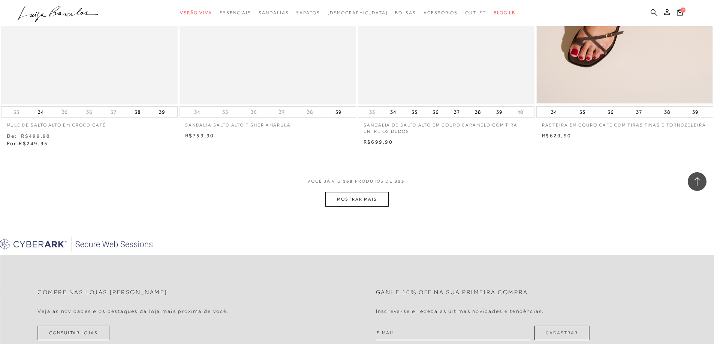
scroll to position [13130, 0]
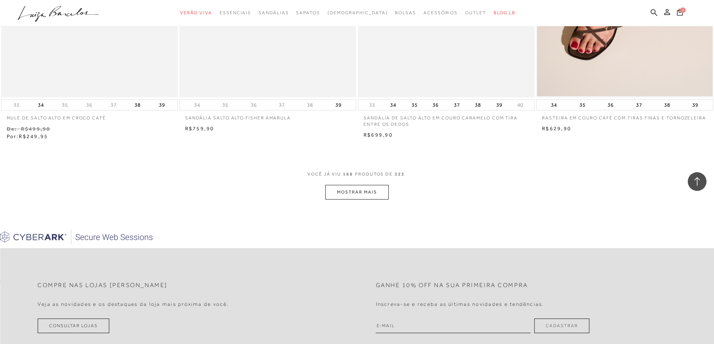
click at [347, 197] on button "MOSTRAR MAIS" at bounding box center [356, 192] width 63 height 15
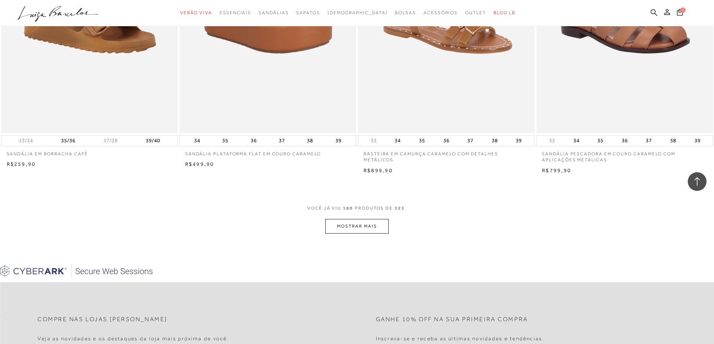
scroll to position [14142, 0]
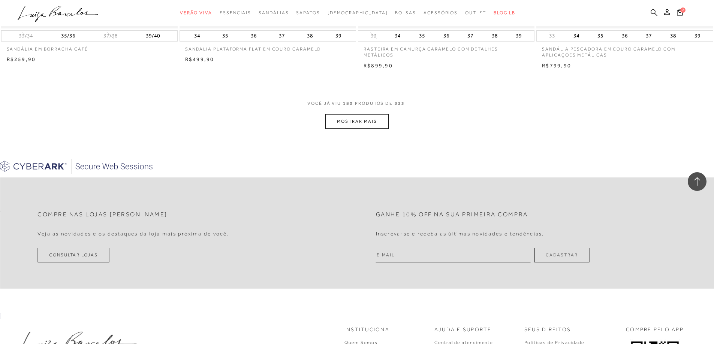
click at [352, 128] on button "MOSTRAR MAIS" at bounding box center [356, 121] width 63 height 15
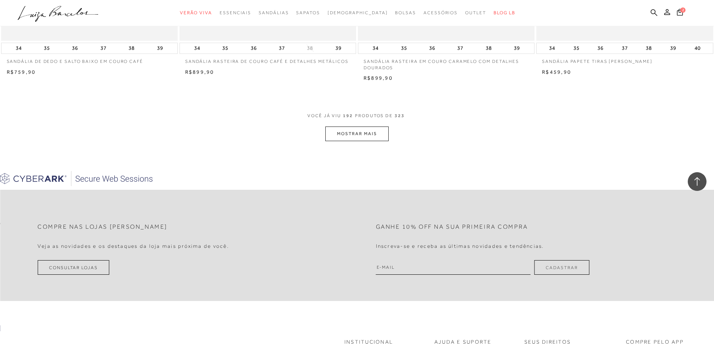
scroll to position [15078, 0]
click at [340, 134] on button "MOSTRAR MAIS" at bounding box center [356, 133] width 63 height 15
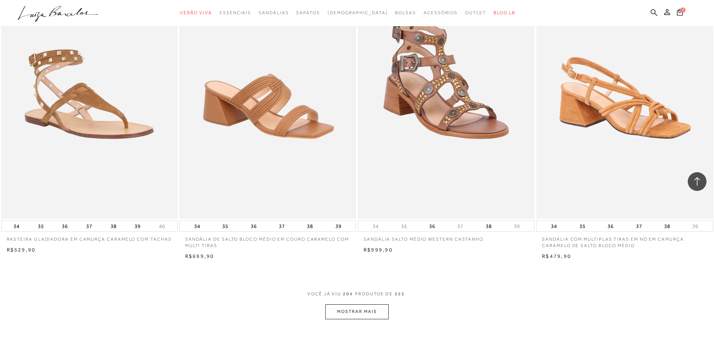
scroll to position [15940, 0]
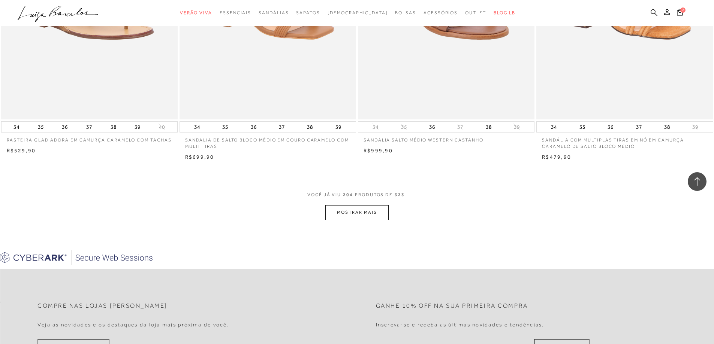
click at [352, 215] on button "MOSTRAR MAIS" at bounding box center [356, 212] width 63 height 15
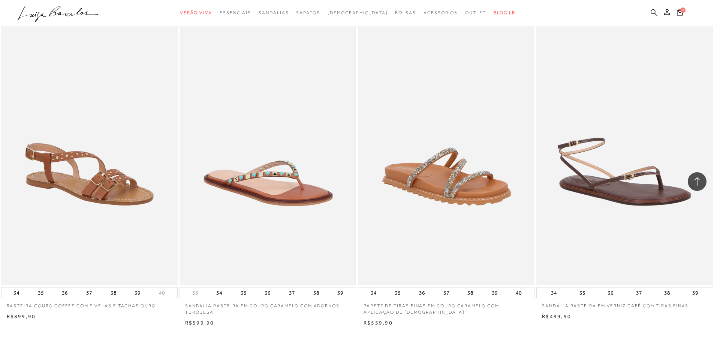
scroll to position [16726, 0]
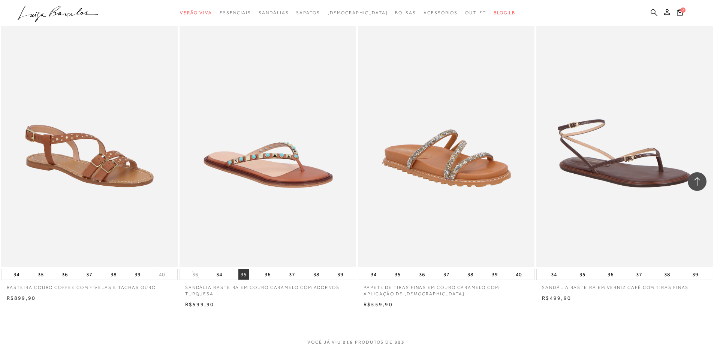
click at [243, 274] on button "35" at bounding box center [243, 274] width 10 height 10
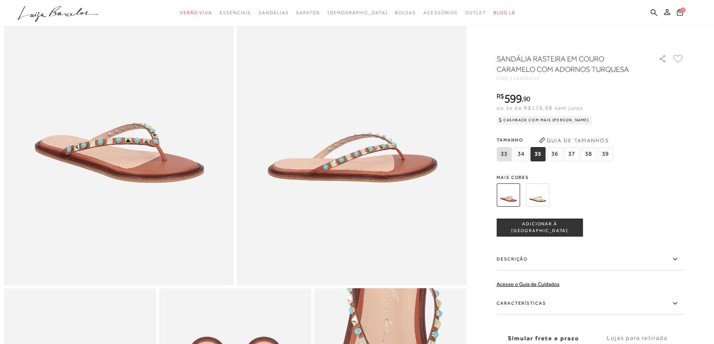
click at [546, 230] on span "ADICIONAR À [GEOGRAPHIC_DATA]" at bounding box center [539, 227] width 85 height 13
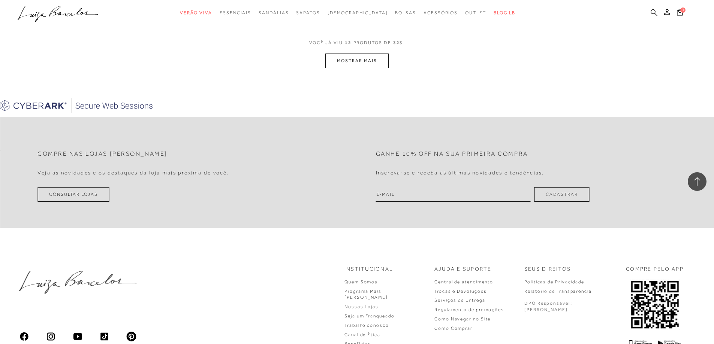
scroll to position [893, 0]
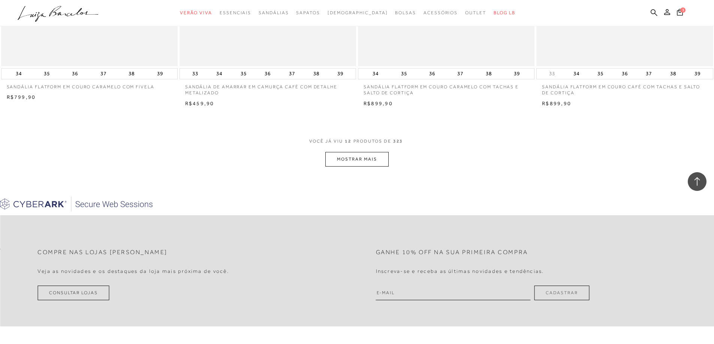
click at [361, 162] on button "MOSTRAR MAIS" at bounding box center [356, 159] width 63 height 15
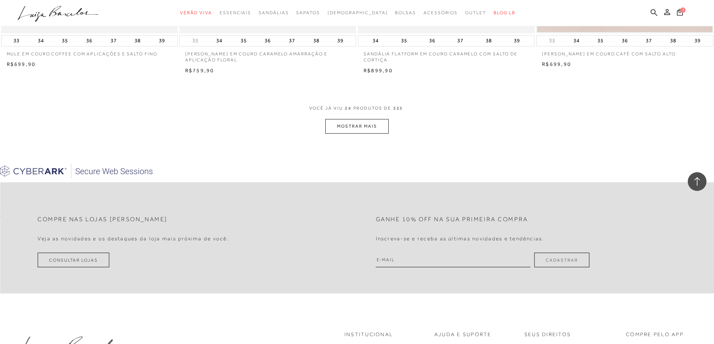
scroll to position [1942, 0]
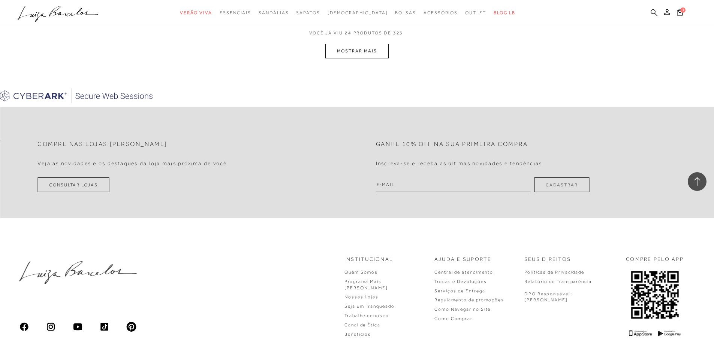
click at [360, 52] on button "MOSTRAR MAIS" at bounding box center [356, 51] width 63 height 15
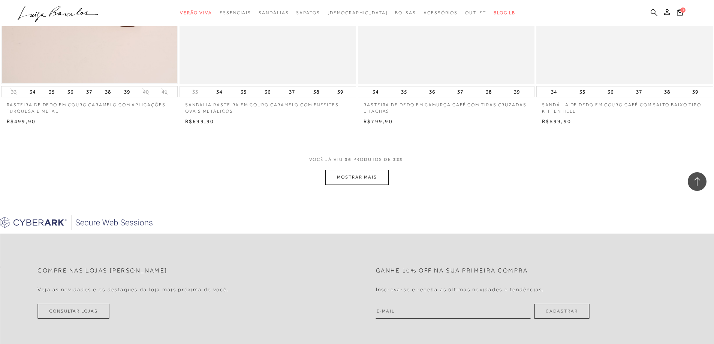
scroll to position [2841, 0]
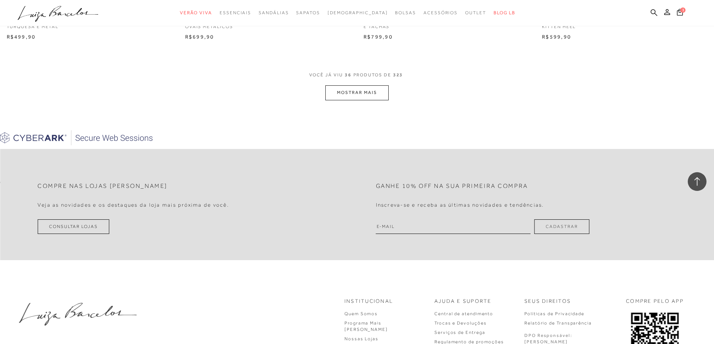
click at [340, 97] on button "MOSTRAR MAIS" at bounding box center [356, 92] width 63 height 15
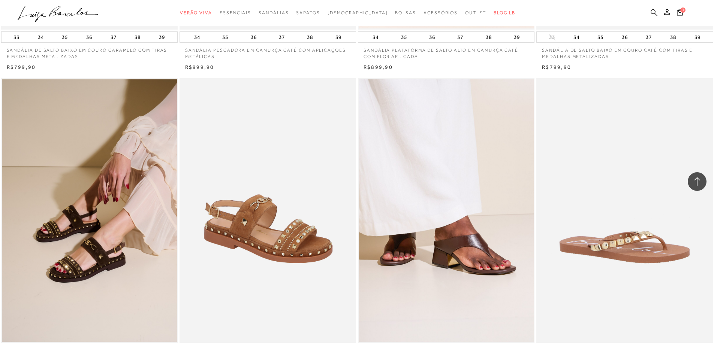
scroll to position [3552, 0]
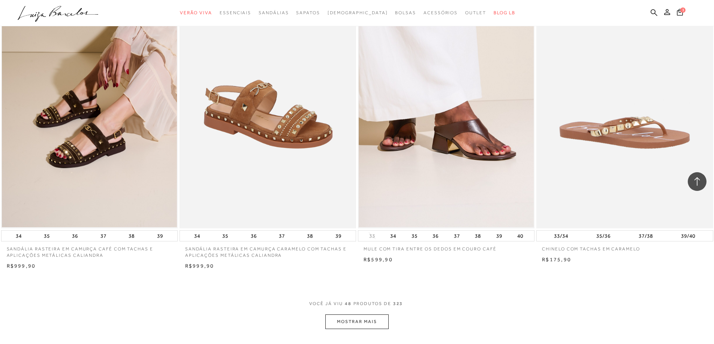
click at [348, 317] on button "MOSTRAR MAIS" at bounding box center [356, 322] width 63 height 15
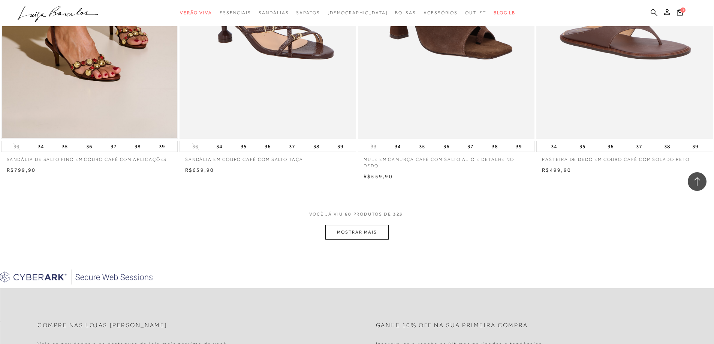
scroll to position [4639, 0]
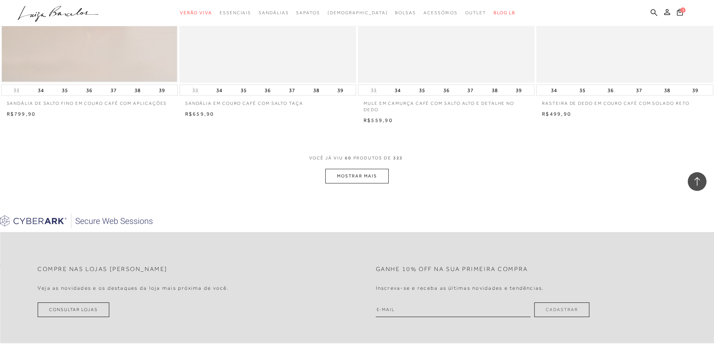
click at [345, 167] on span "60" at bounding box center [348, 162] width 7 height 14
click at [348, 176] on button "MOSTRAR MAIS" at bounding box center [356, 176] width 63 height 15
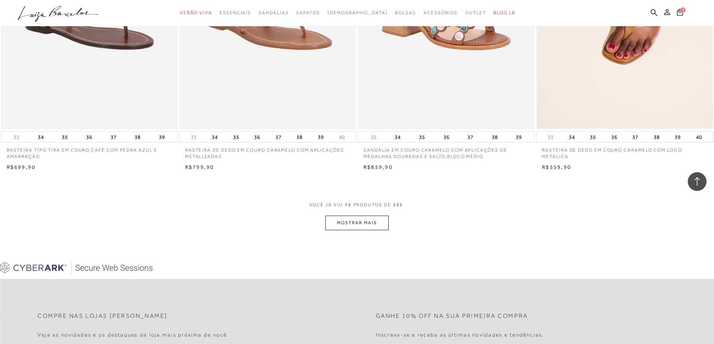
scroll to position [5538, 0]
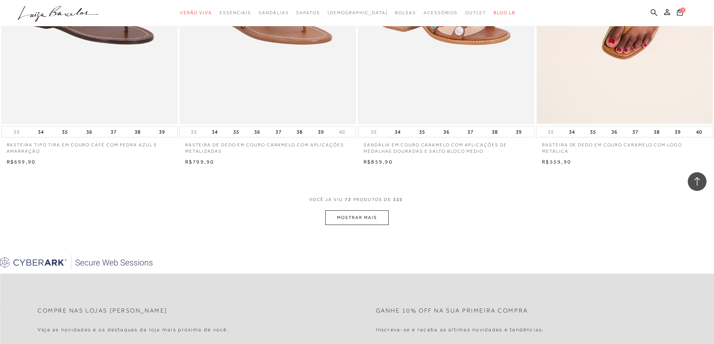
click at [361, 221] on button "MOSTRAR MAIS" at bounding box center [356, 218] width 63 height 15
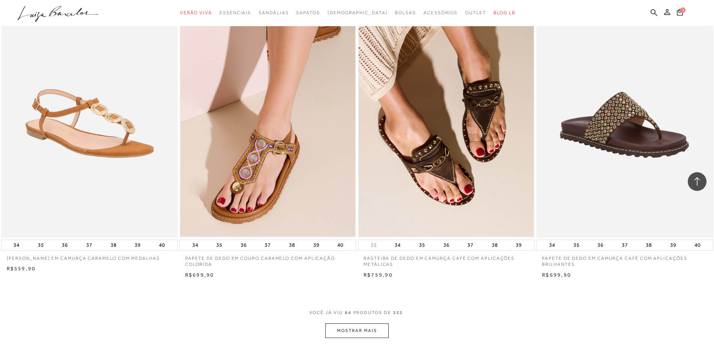
scroll to position [6437, 0]
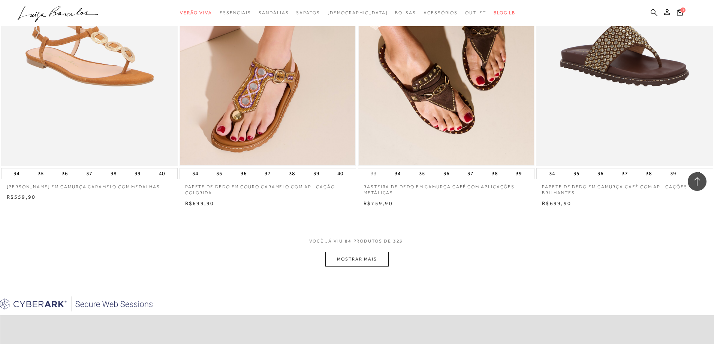
click at [356, 257] on button "MOSTRAR MAIS" at bounding box center [356, 259] width 63 height 15
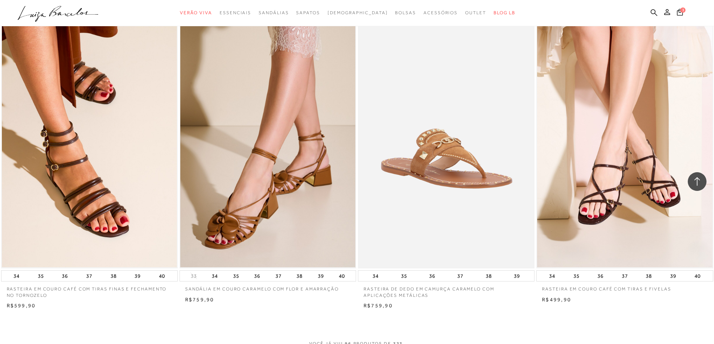
scroll to position [7410, 0]
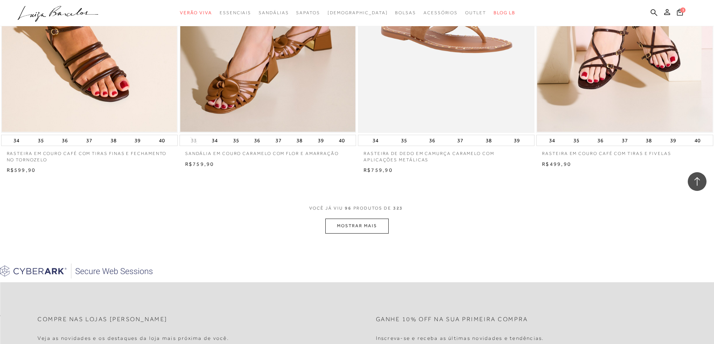
click at [358, 228] on button "MOSTRAR MAIS" at bounding box center [356, 226] width 63 height 15
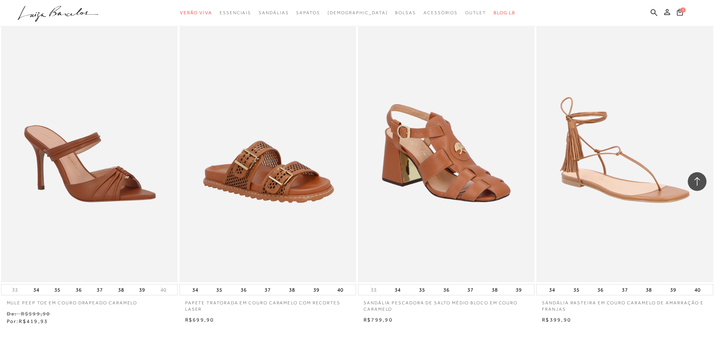
scroll to position [8309, 0]
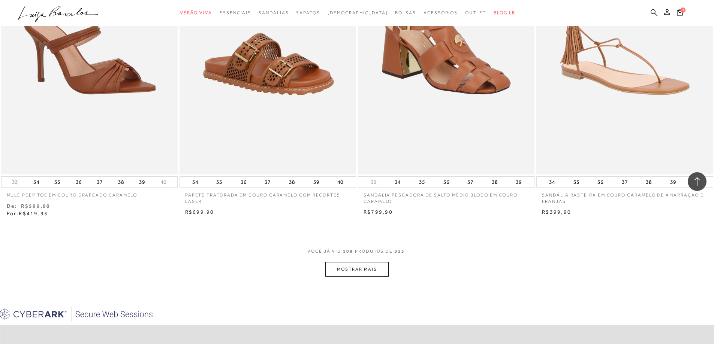
click at [343, 257] on span "108" at bounding box center [348, 255] width 10 height 14
click at [344, 266] on button "MOSTRAR MAIS" at bounding box center [356, 269] width 63 height 15
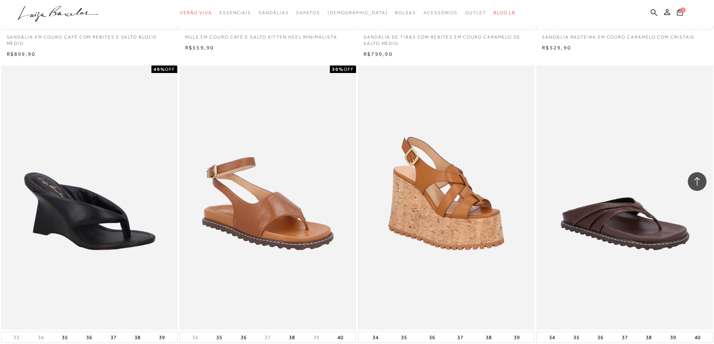
scroll to position [9208, 0]
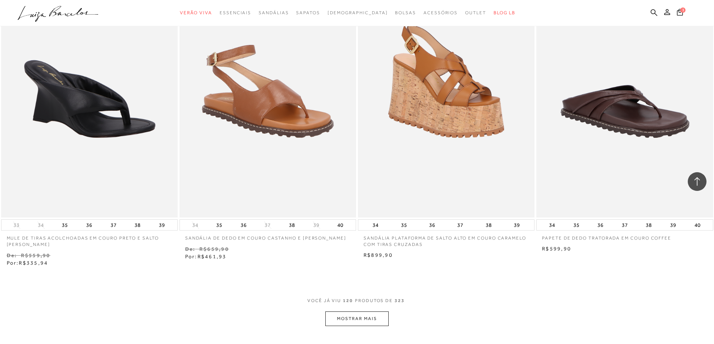
click at [340, 315] on button "MOSTRAR MAIS" at bounding box center [356, 319] width 63 height 15
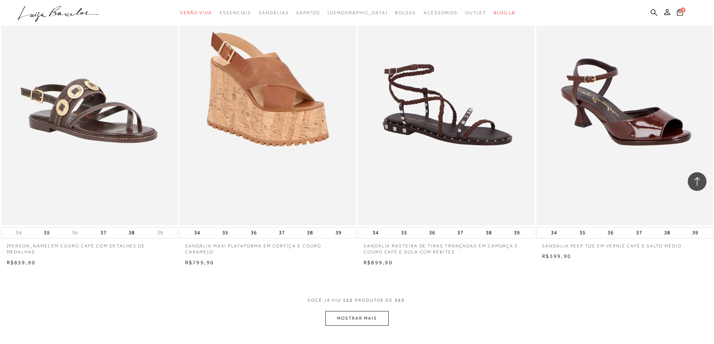
scroll to position [10257, 0]
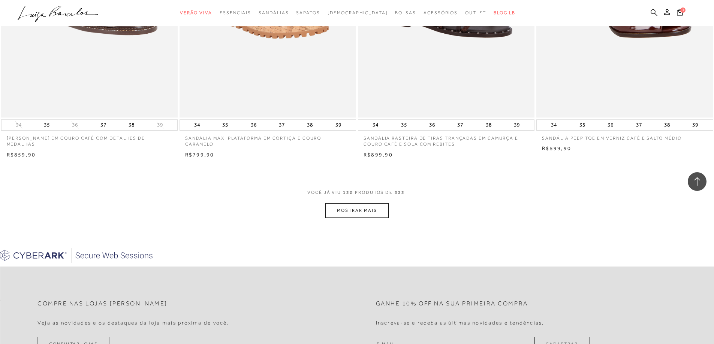
click at [354, 210] on button "MOSTRAR MAIS" at bounding box center [356, 210] width 63 height 15
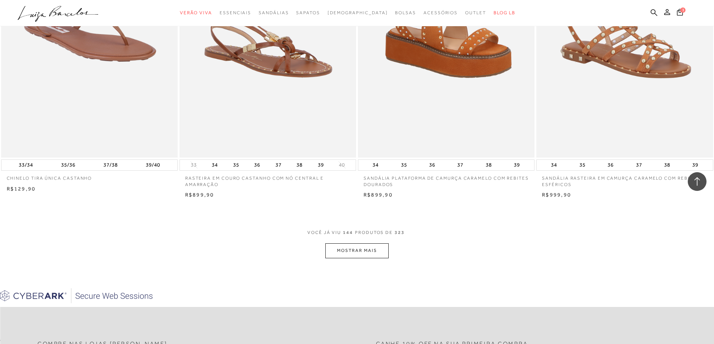
scroll to position [11231, 0]
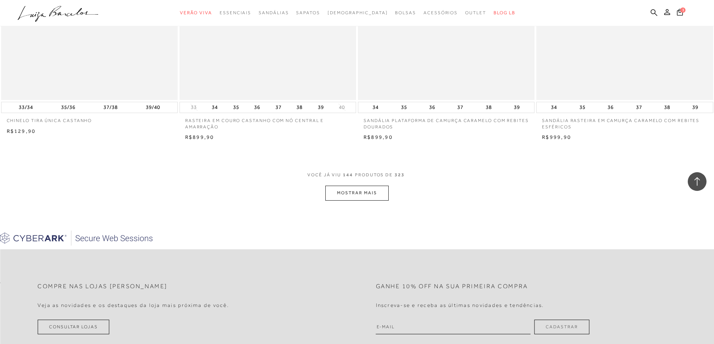
click at [355, 197] on button "MOSTRAR MAIS" at bounding box center [356, 193] width 63 height 15
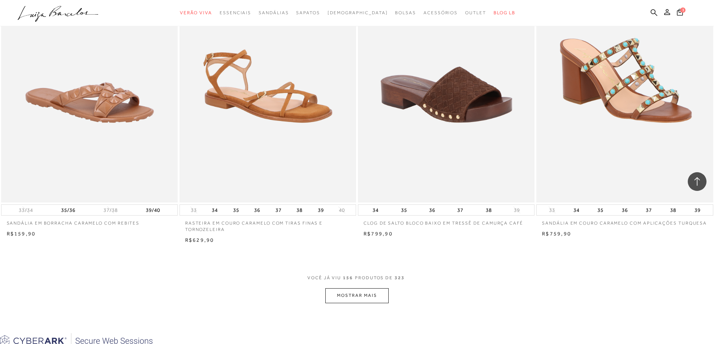
scroll to position [12092, 0]
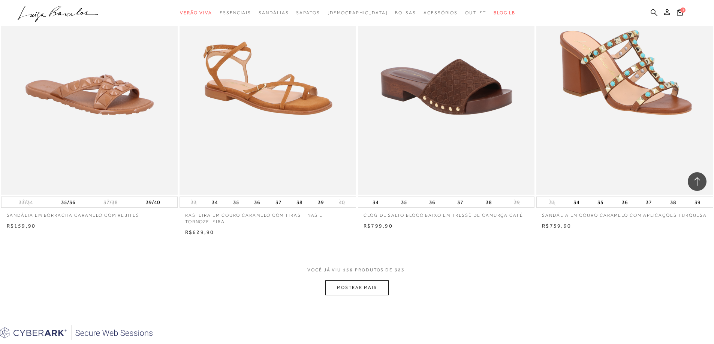
click at [369, 290] on button "MOSTRAR MAIS" at bounding box center [356, 288] width 63 height 15
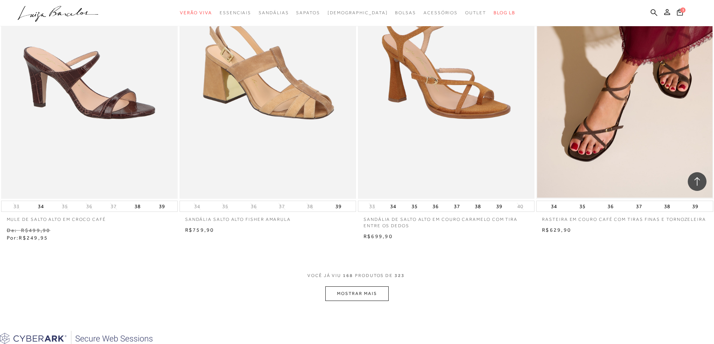
scroll to position [13066, 0]
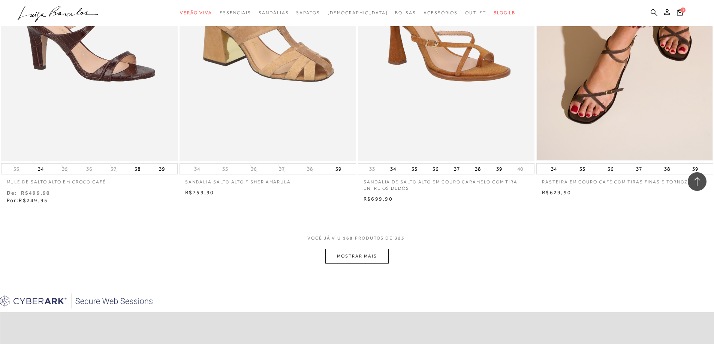
click at [367, 255] on button "MOSTRAR MAIS" at bounding box center [356, 256] width 63 height 15
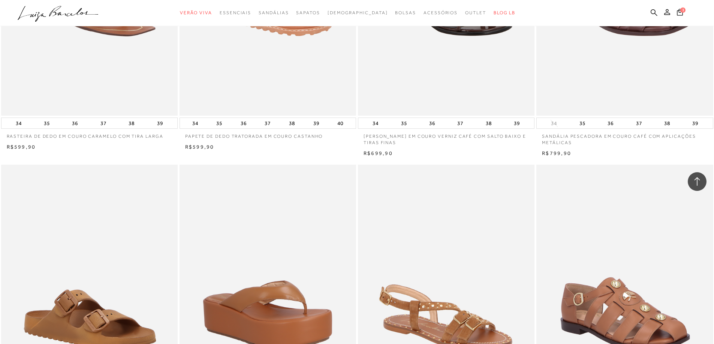
scroll to position [13965, 0]
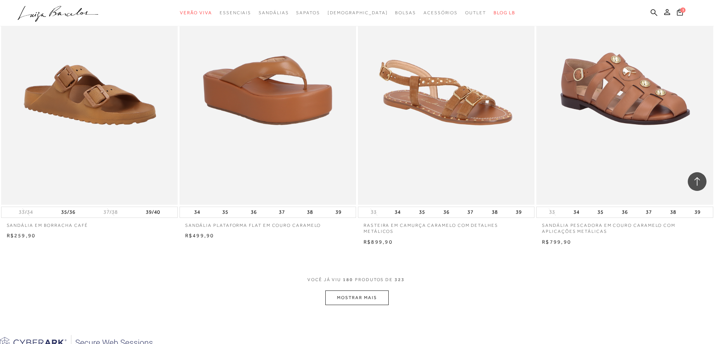
click at [361, 293] on button "MOSTRAR MAIS" at bounding box center [356, 298] width 63 height 15
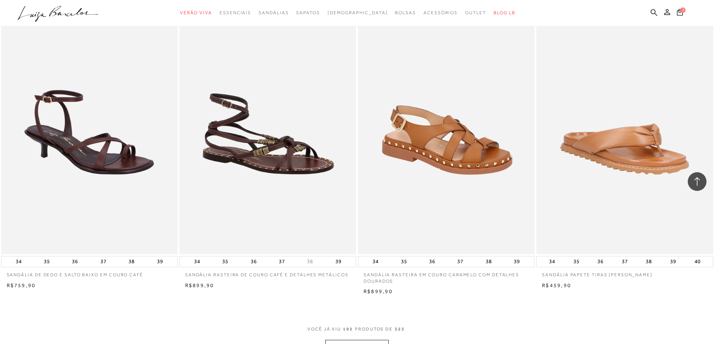
scroll to position [14939, 0]
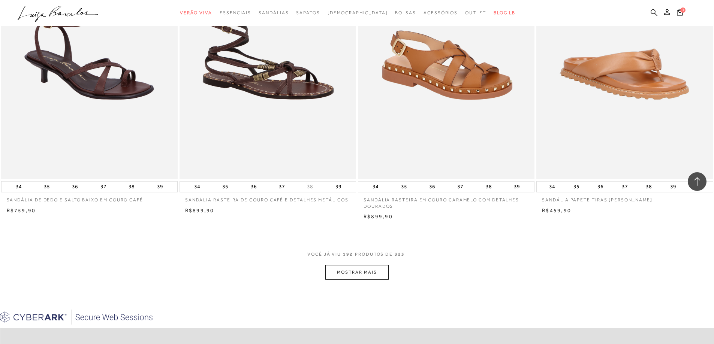
click at [360, 278] on button "MOSTRAR MAIS" at bounding box center [356, 272] width 63 height 15
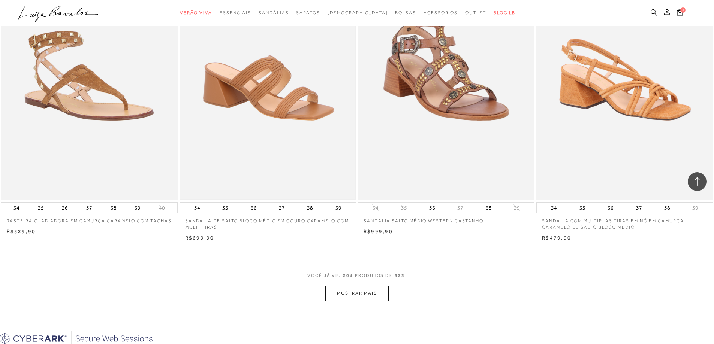
scroll to position [15876, 0]
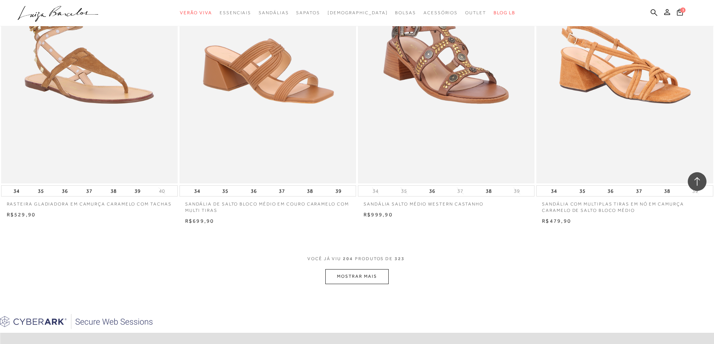
click at [355, 280] on button "MOSTRAR MAIS" at bounding box center [356, 276] width 63 height 15
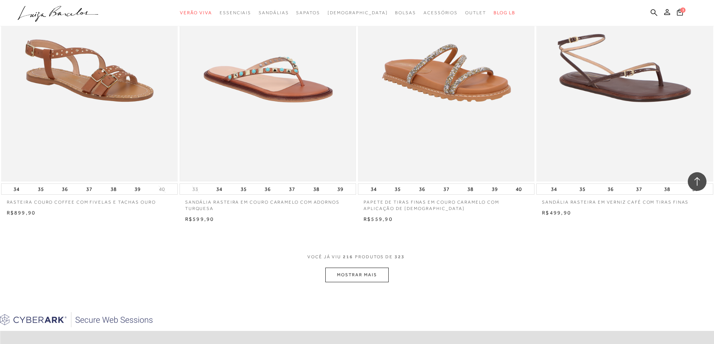
scroll to position [16812, 0]
click at [346, 263] on span "216" at bounding box center [348, 261] width 10 height 14
click at [347, 272] on button "MOSTRAR MAIS" at bounding box center [356, 274] width 63 height 15
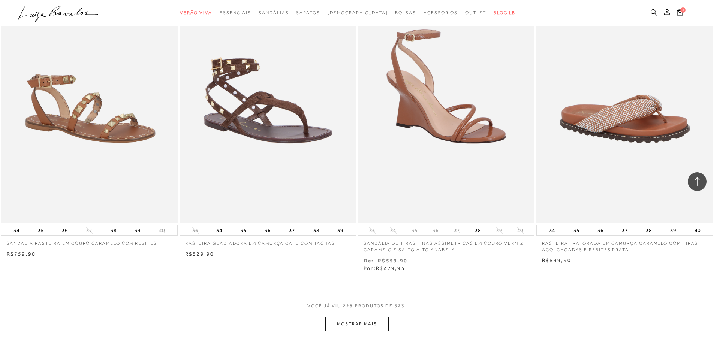
scroll to position [17898, 0]
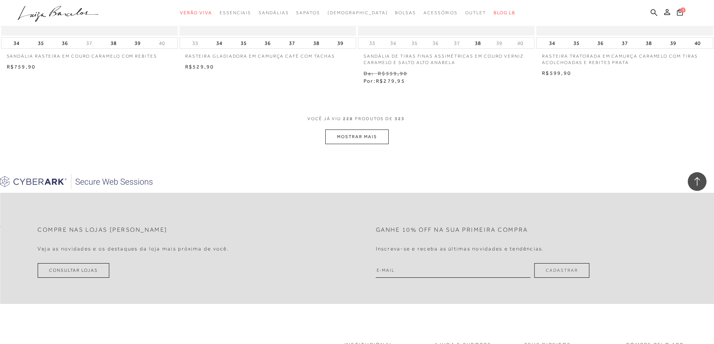
click at [375, 135] on button "MOSTRAR MAIS" at bounding box center [356, 137] width 63 height 15
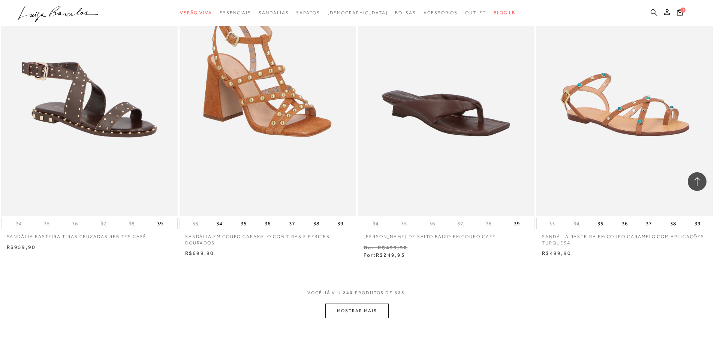
scroll to position [18780, 0]
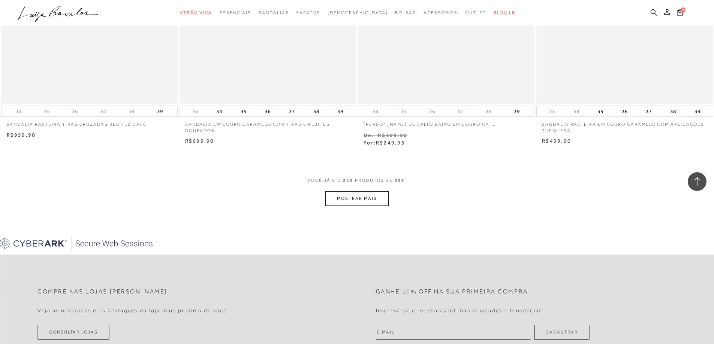
click at [378, 201] on button "MOSTRAR MAIS" at bounding box center [356, 198] width 63 height 15
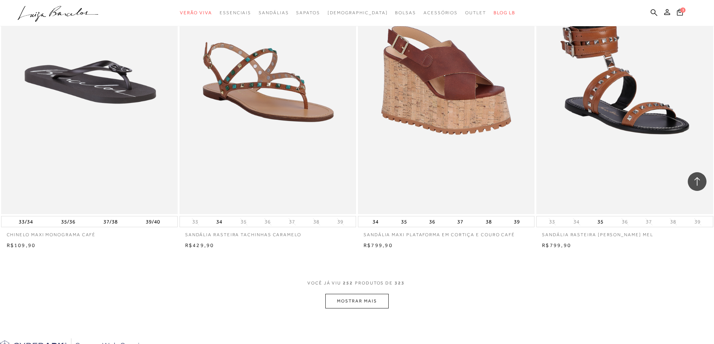
scroll to position [19754, 0]
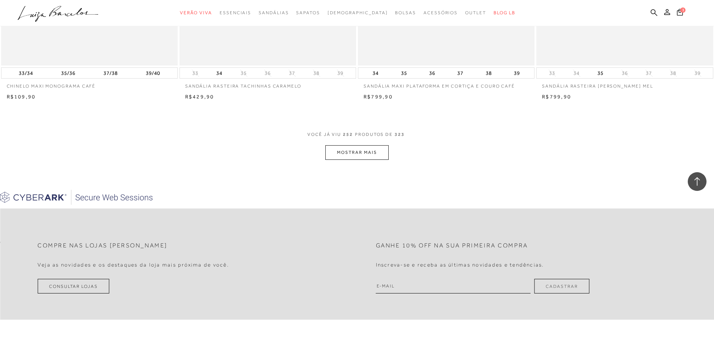
click at [364, 151] on button "MOSTRAR MAIS" at bounding box center [356, 152] width 63 height 15
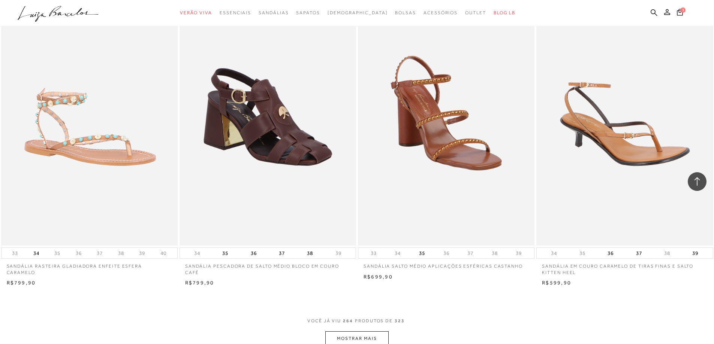
scroll to position [20704, 0]
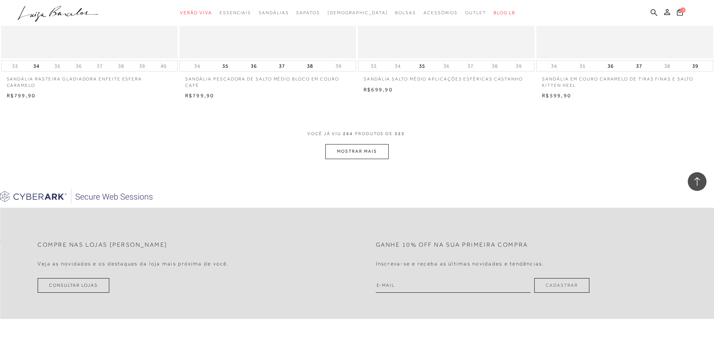
click at [382, 158] on button "MOSTRAR MAIS" at bounding box center [356, 151] width 63 height 15
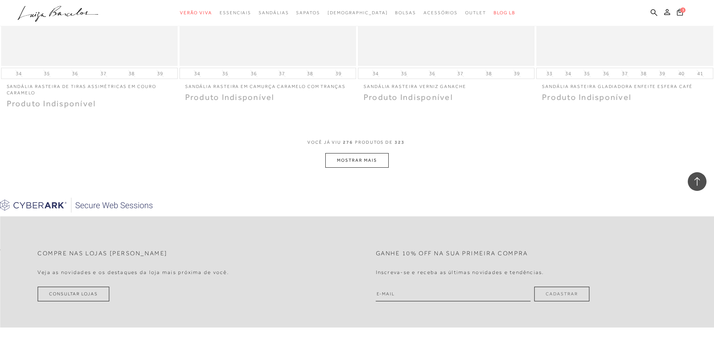
scroll to position [21699, 0]
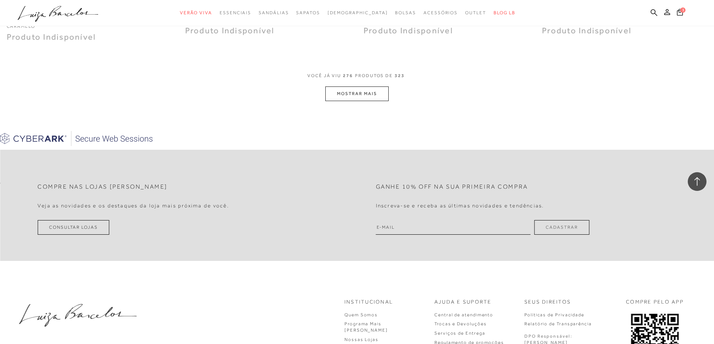
click at [381, 88] on button "MOSTRAR MAIS" at bounding box center [356, 94] width 63 height 15
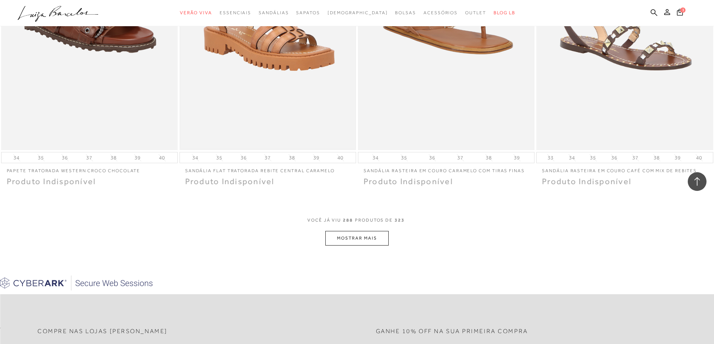
scroll to position [22523, 0]
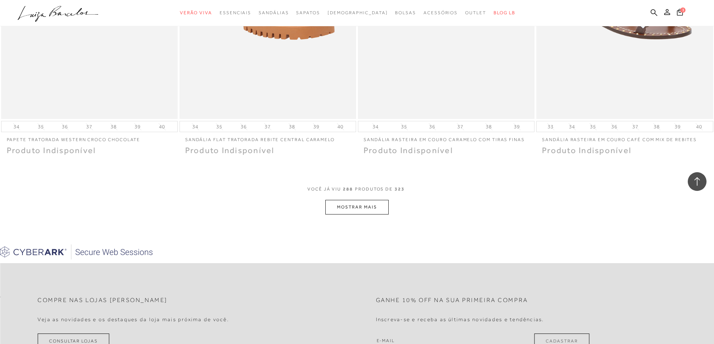
click at [334, 196] on div "VOCê JÁ VIU 288 PRODUTOS DE 323" at bounding box center [356, 193] width 99 height 14
click at [337, 203] on button "MOSTRAR MAIS" at bounding box center [356, 207] width 63 height 15
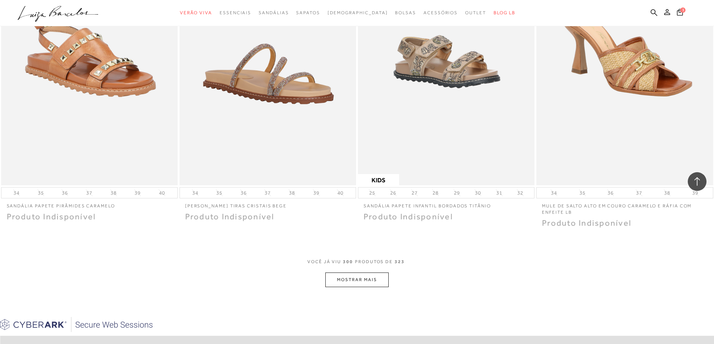
scroll to position [23460, 0]
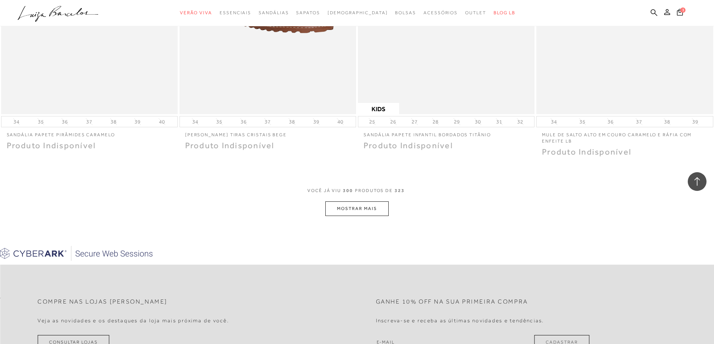
click at [338, 203] on button "MOSTRAR MAIS" at bounding box center [356, 209] width 63 height 15
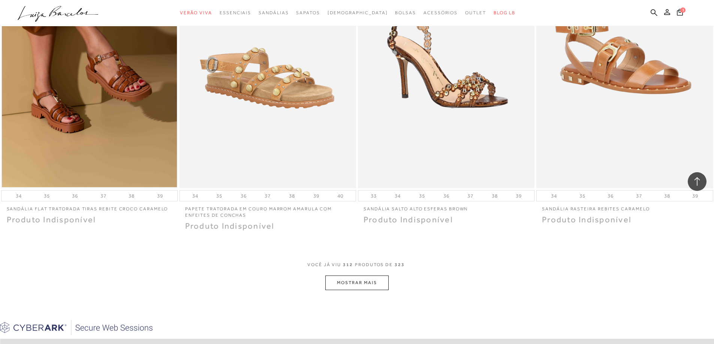
scroll to position [24434, 0]
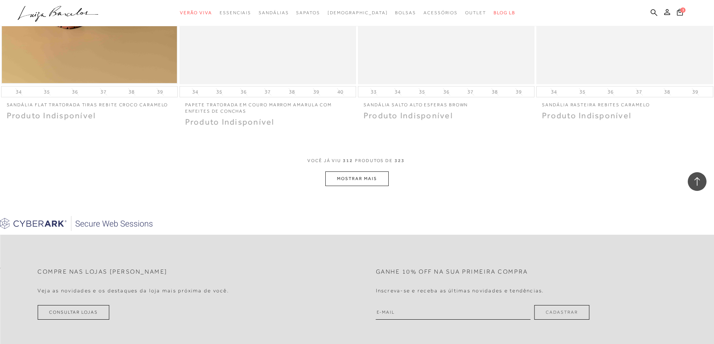
click at [360, 176] on button "MOSTRAR MAIS" at bounding box center [356, 179] width 63 height 15
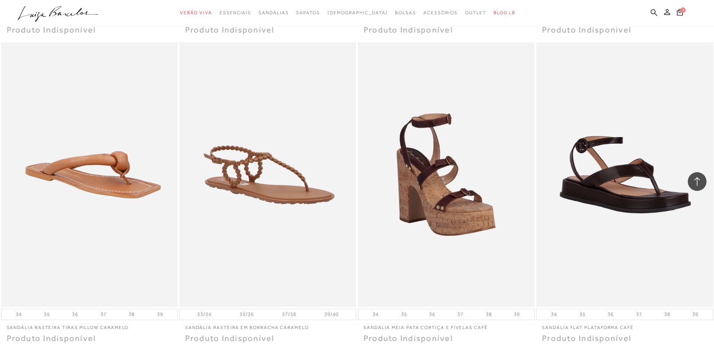
scroll to position [22724, 0]
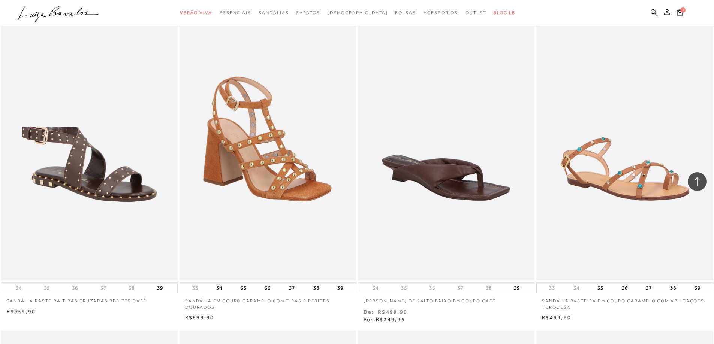
click at [591, 191] on img at bounding box center [624, 148] width 175 height 263
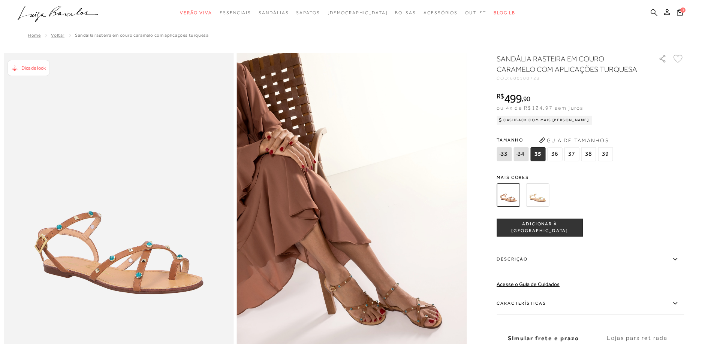
click at [535, 157] on span "35" at bounding box center [537, 154] width 15 height 14
click at [524, 226] on span "ADICIONAR À [GEOGRAPHIC_DATA]" at bounding box center [539, 227] width 85 height 13
click at [680, 13] on icon at bounding box center [679, 12] width 6 height 7
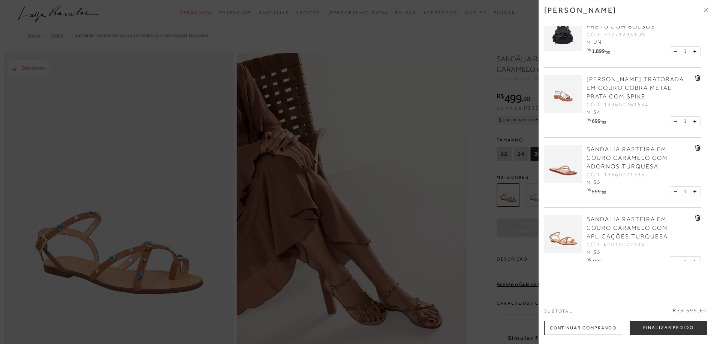
scroll to position [36, 0]
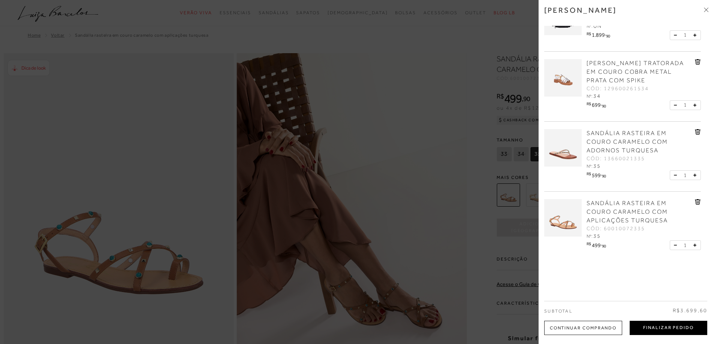
click at [656, 331] on button "Finalizar Pedido" at bounding box center [668, 328] width 78 height 14
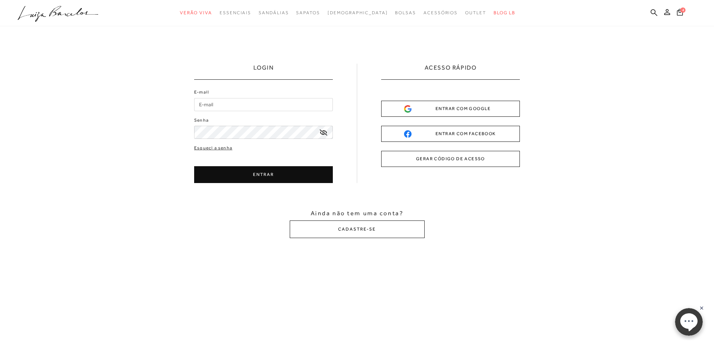
click at [227, 104] on input "E-mail" at bounding box center [263, 104] width 139 height 13
type input "[EMAIL_ADDRESS][DOMAIN_NAME]"
click at [225, 168] on button "ENTRAR" at bounding box center [263, 174] width 139 height 17
click at [224, 169] on button "ENTRAR" at bounding box center [263, 174] width 139 height 17
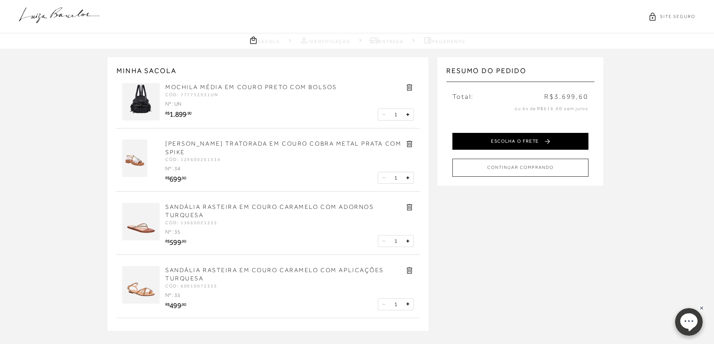
click at [497, 139] on button "ESCOLHA O FRETE" at bounding box center [520, 141] width 136 height 17
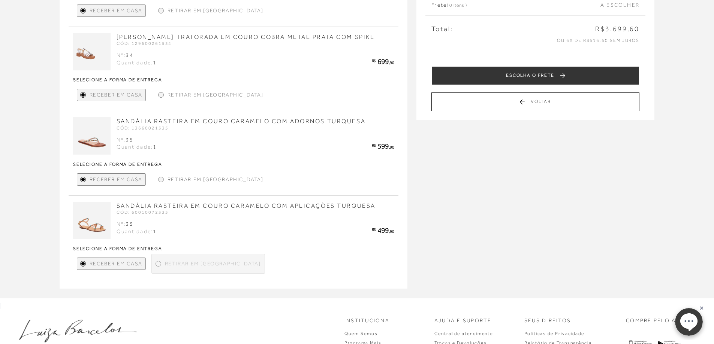
scroll to position [187, 0]
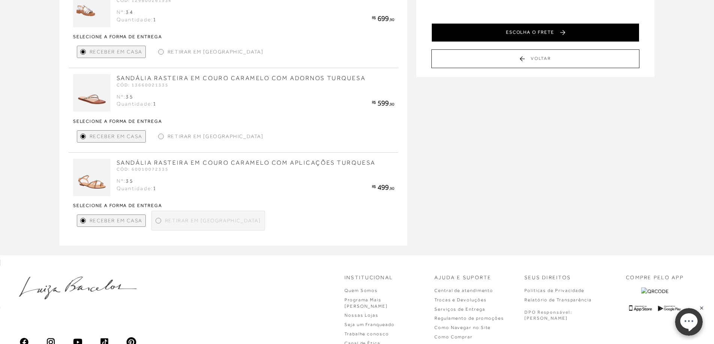
click at [497, 36] on button "ESCOLHA O FRETE" at bounding box center [535, 32] width 208 height 19
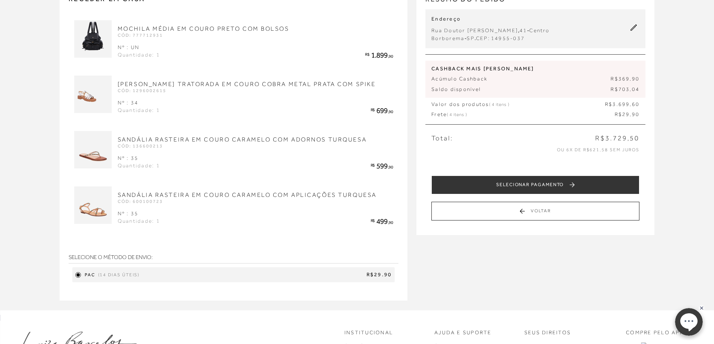
scroll to position [0, 0]
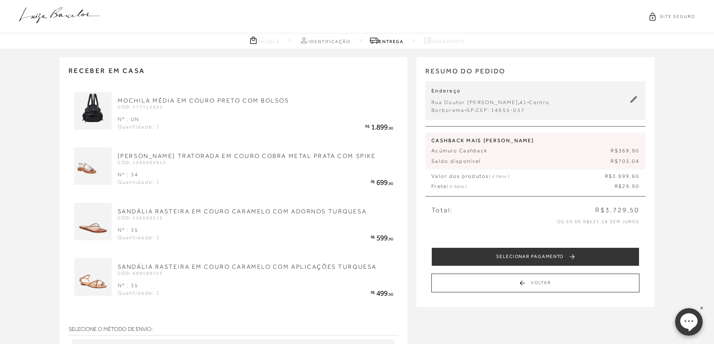
click at [58, 15] on icon at bounding box center [59, 15] width 81 height 16
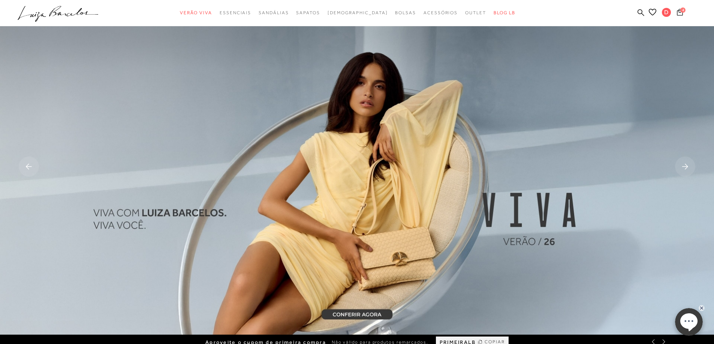
click at [684, 10] on span "4" at bounding box center [682, 9] width 5 height 5
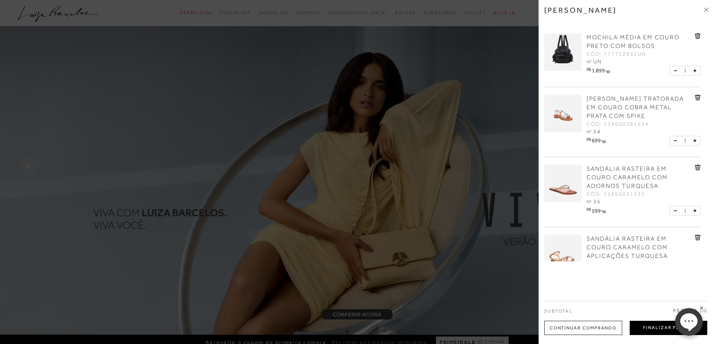
click at [649, 331] on button "Finalizar Pedido" at bounding box center [668, 328] width 78 height 14
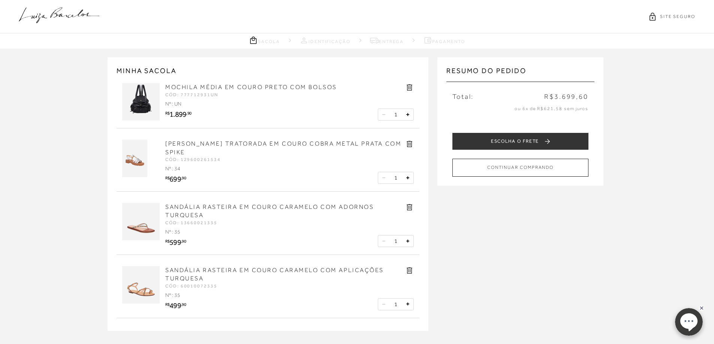
click at [187, 143] on link "[PERSON_NAME] TRATORADA EM COURO COBRA METAL PRATA COM SPIKE" at bounding box center [283, 147] width 236 height 15
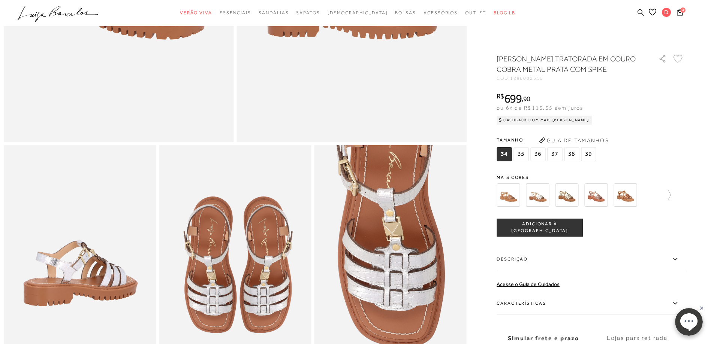
scroll to position [337, 0]
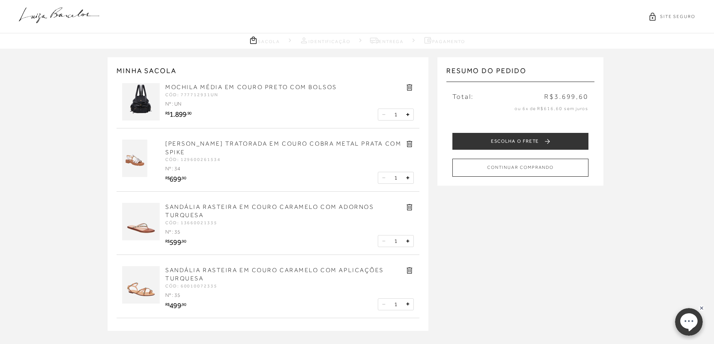
click at [407, 203] on icon at bounding box center [409, 207] width 9 height 9
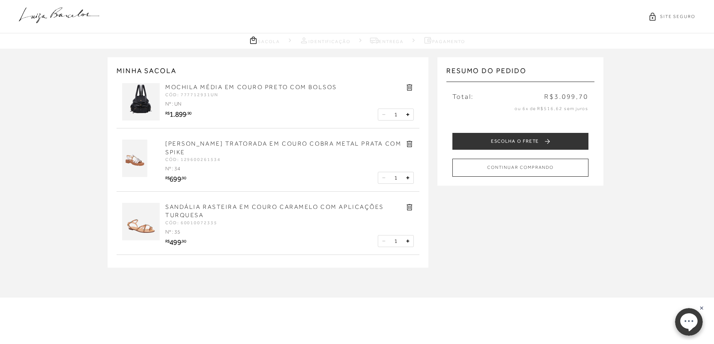
click at [192, 204] on link "SANDÁLIA RASTEIRA EM COURO CARAMELO COM APLICAÇÕES TURQUESA" at bounding box center [274, 211] width 218 height 15
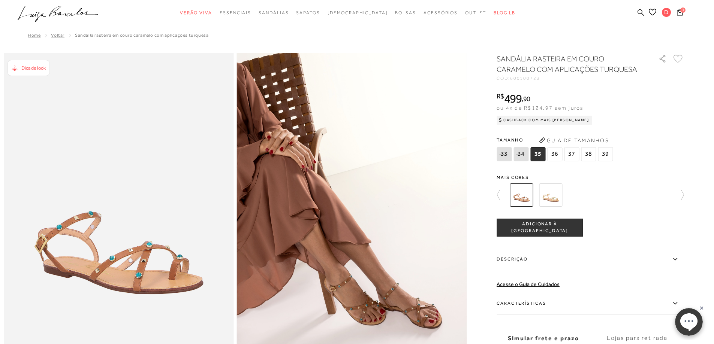
click at [681, 10] on span "3" at bounding box center [682, 9] width 5 height 5
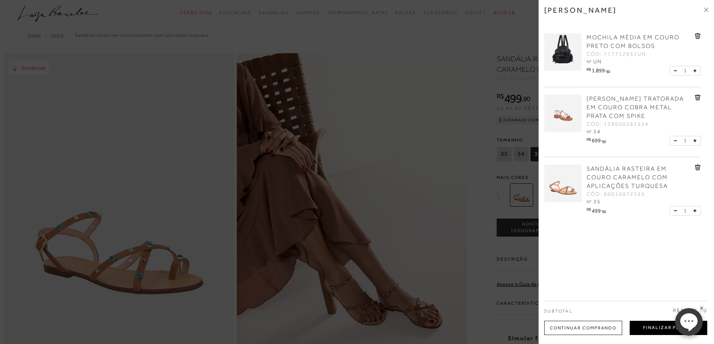
click at [648, 330] on button "Finalizar Pedido" at bounding box center [668, 328] width 78 height 14
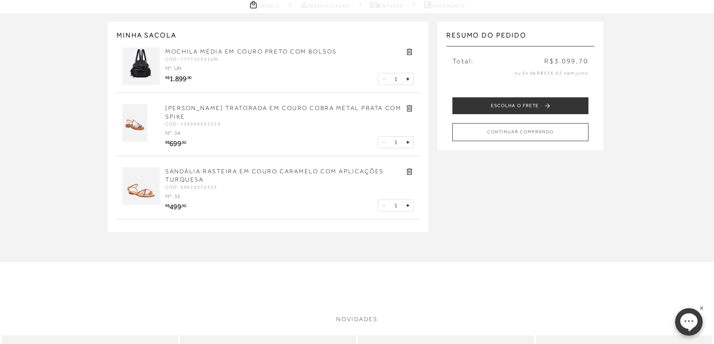
scroll to position [37, 0]
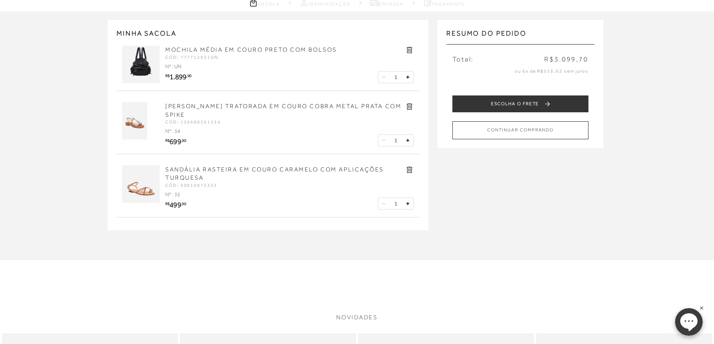
click at [410, 158] on div "SANDÁLIA RASTEIRA EM COURO CARAMELO COM APLICAÇÕES TURQUESA CÓD: 60010072335 PE…" at bounding box center [267, 188] width 303 height 60
click at [409, 167] on icon at bounding box center [409, 170] width 6 height 6
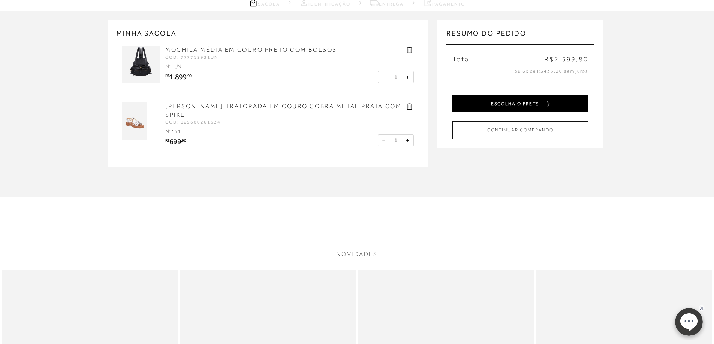
click at [481, 102] on button "ESCOLHA O FRETE" at bounding box center [520, 104] width 136 height 17
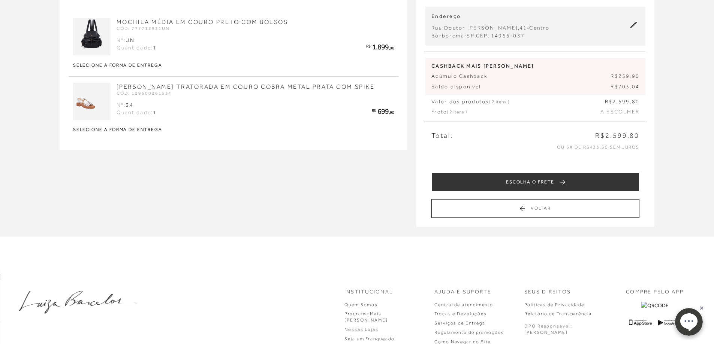
scroll to position [75, 0]
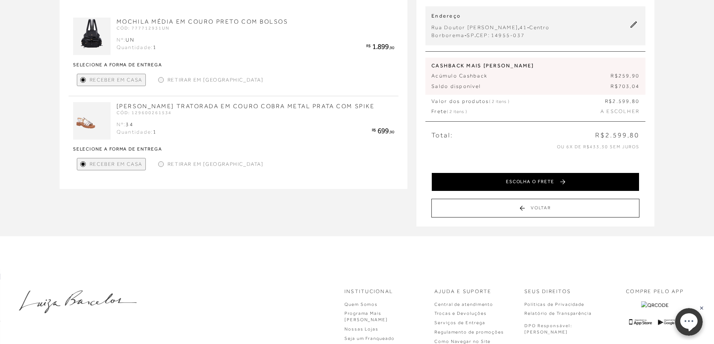
click at [485, 179] on button "ESCOLHA O FRETE" at bounding box center [535, 182] width 208 height 19
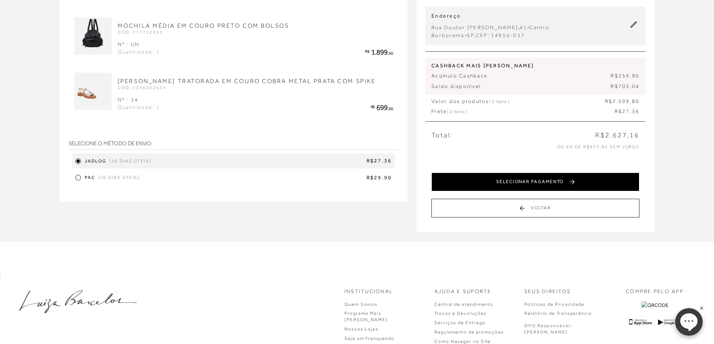
click at [475, 174] on button "SELECIONAR PAGAMENTO" at bounding box center [535, 182] width 208 height 19
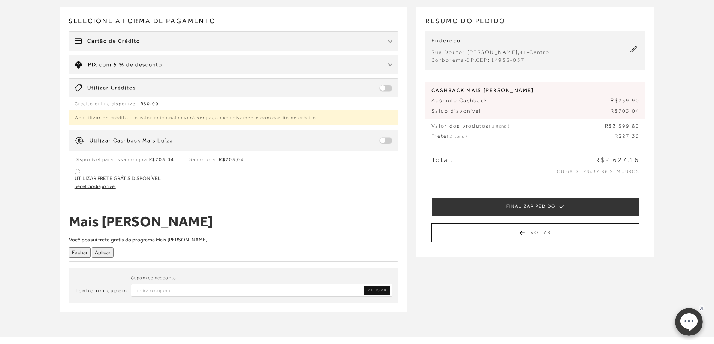
scroll to position [112, 0]
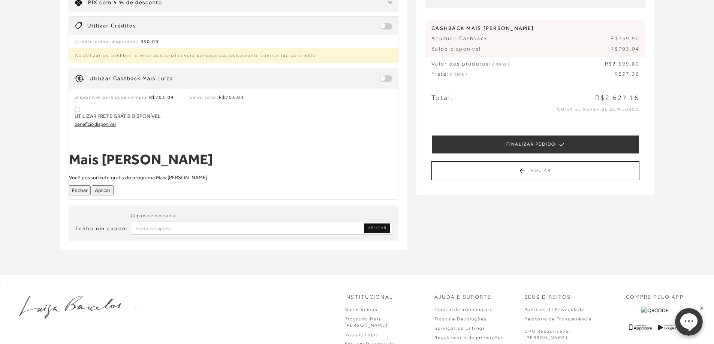
click at [75, 110] on div at bounding box center [78, 110] width 6 height 6
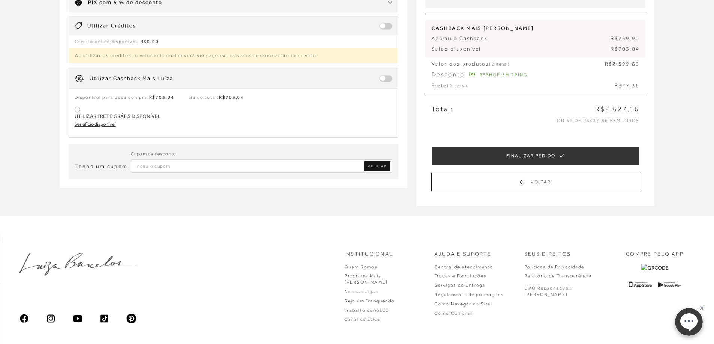
click at [382, 76] on span at bounding box center [385, 78] width 13 height 7
type input "RESHOPISHIPPING"
click at [392, 80] on span at bounding box center [385, 78] width 13 height 7
click at [388, 80] on span at bounding box center [385, 78] width 13 height 7
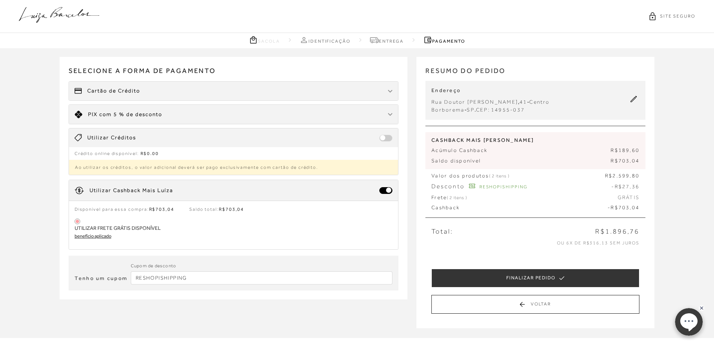
scroll to position [0, 0]
click at [57, 11] on icon at bounding box center [59, 15] width 81 height 16
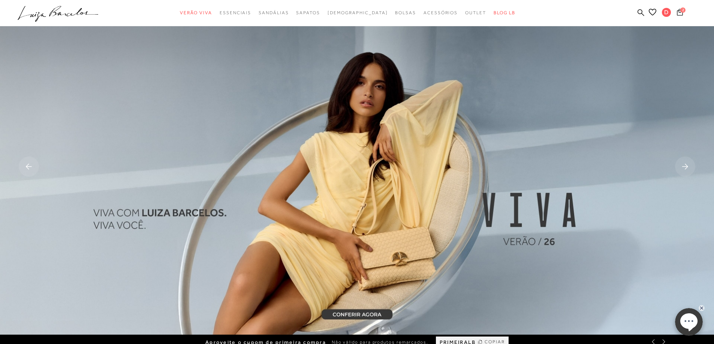
click at [680, 10] on span "2" at bounding box center [682, 9] width 5 height 5
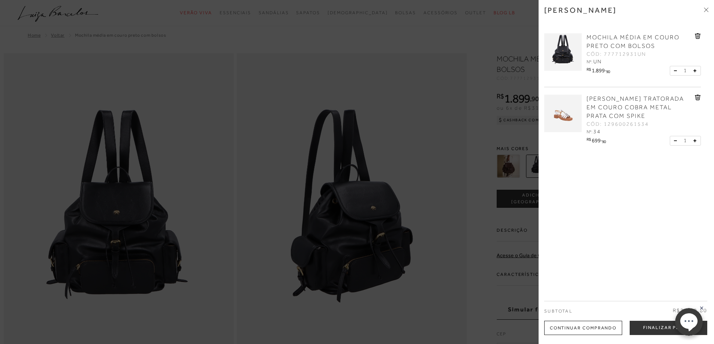
click at [709, 6] on div "[PERSON_NAME] MOCHILA MÉDIA EM COURO PRETO COM BOLSOS CÓD: 777712931UN Nº: UN R…" at bounding box center [625, 172] width 175 height 344
click at [699, 99] on div "MOCHILA MÉDIA EM COURO PRETO COM BOLSOS CÓD: 777712931UN Nº: UN R$ 1.899 , 90" at bounding box center [626, 91] width 164 height 131
click at [697, 98] on icon at bounding box center [697, 97] width 1 height 3
click at [702, 10] on div "[PERSON_NAME]" at bounding box center [626, 16] width 164 height 20
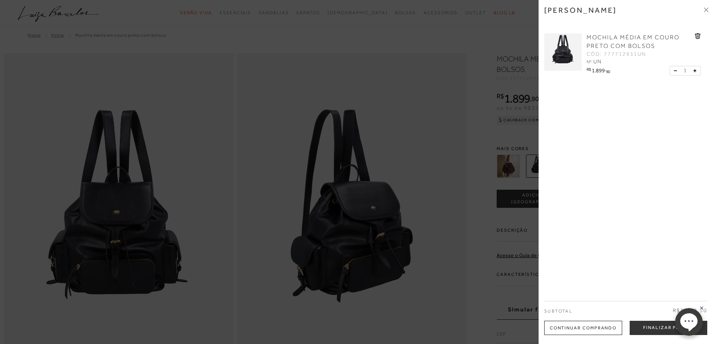
click at [709, 7] on div "[PERSON_NAME] MOCHILA MÉDIA EM COURO PRETO COM BOLSOS CÓD: 777712931UN Nº: UN R…" at bounding box center [625, 172] width 175 height 344
click at [706, 10] on icon at bounding box center [705, 9] width 4 height 4
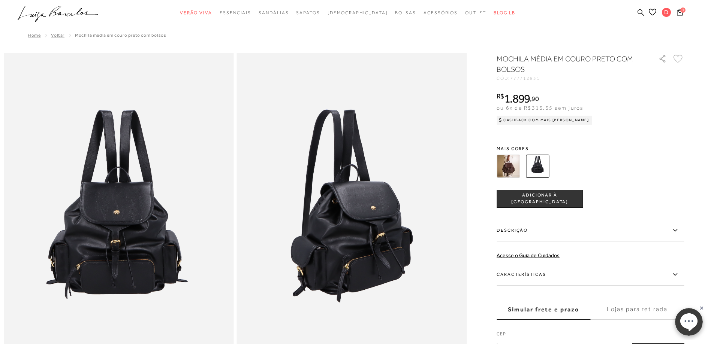
click at [682, 8] on span "1" at bounding box center [682, 9] width 5 height 5
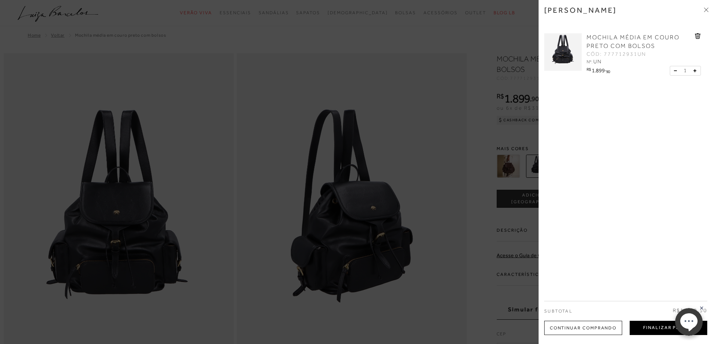
click at [661, 331] on button "Finalizar Pedido" at bounding box center [668, 328] width 78 height 14
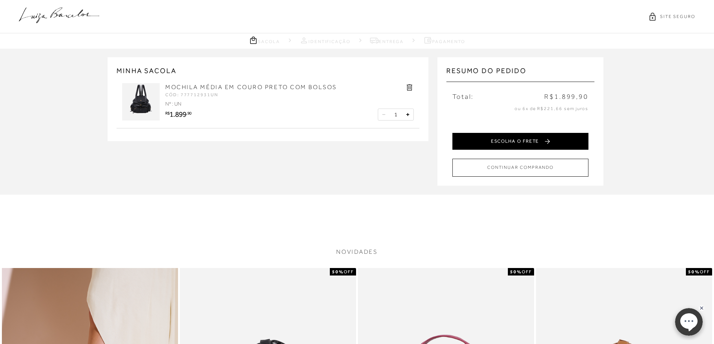
click at [499, 144] on button "ESCOLHA O FRETE" at bounding box center [520, 141] width 136 height 17
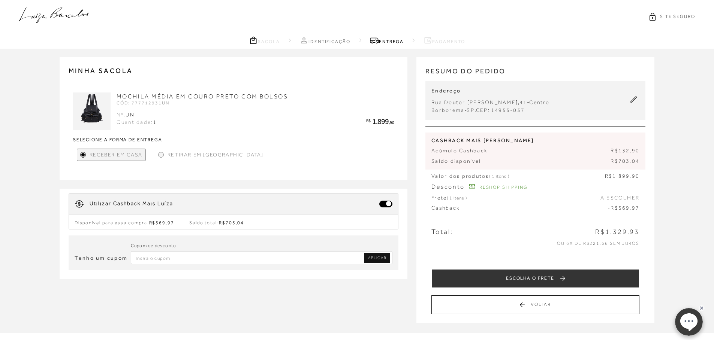
click at [36, 6] on div "SITE SEGURO" at bounding box center [357, 16] width 714 height 33
click at [34, 13] on icon at bounding box center [59, 15] width 81 height 16
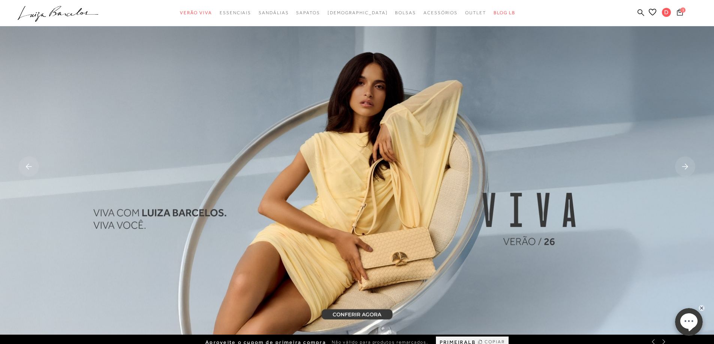
click at [683, 12] on span "1" at bounding box center [682, 9] width 5 height 5
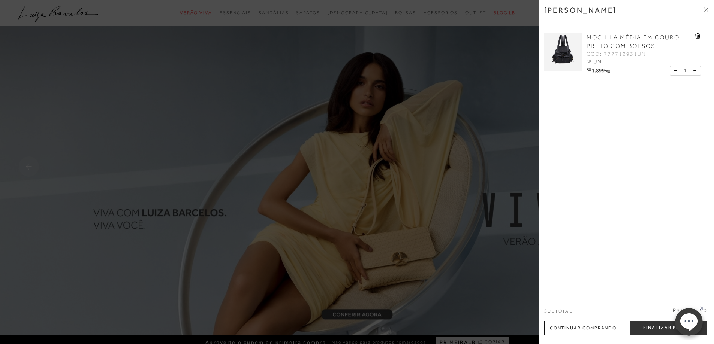
click at [706, 8] on icon at bounding box center [705, 9] width 4 height 4
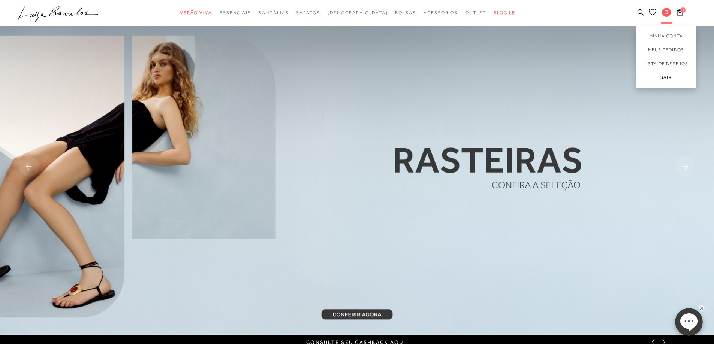
click at [667, 80] on link "Sair" at bounding box center [666, 79] width 60 height 17
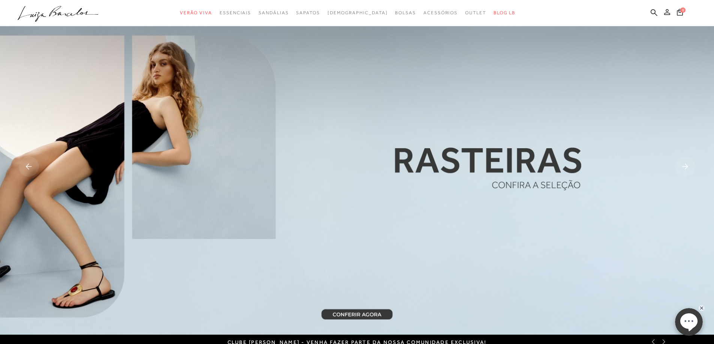
click at [667, 15] on icon at bounding box center [667, 12] width 6 height 6
